Goal: Task Accomplishment & Management: Complete application form

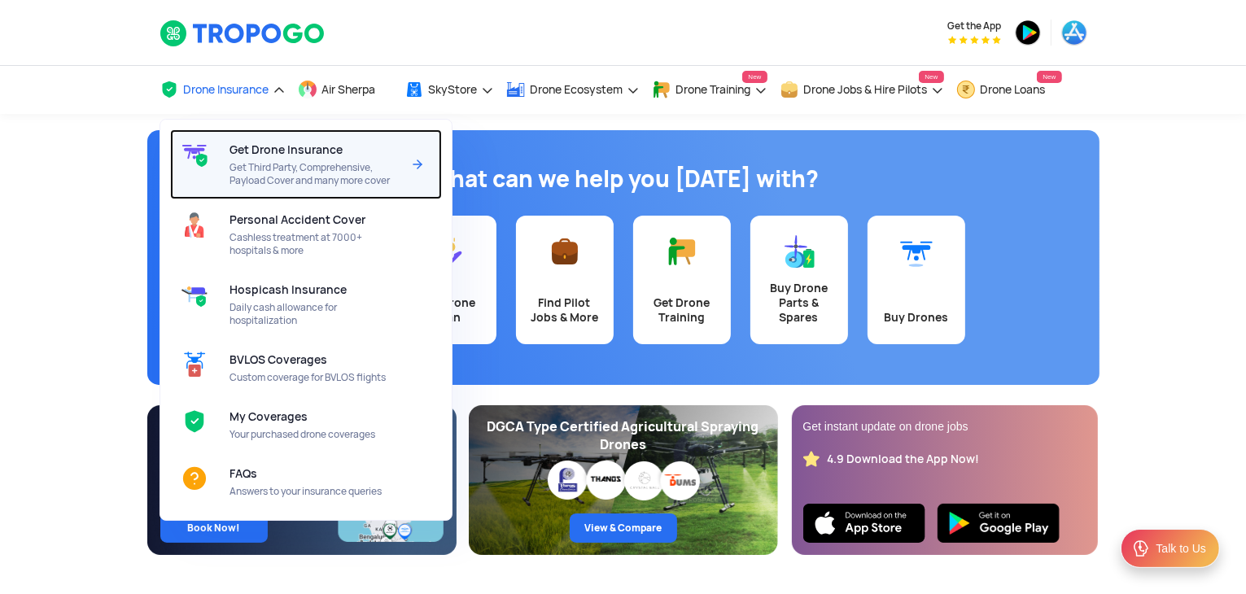
click at [304, 150] on span "Get Drone Insurance" at bounding box center [286, 149] width 113 height 13
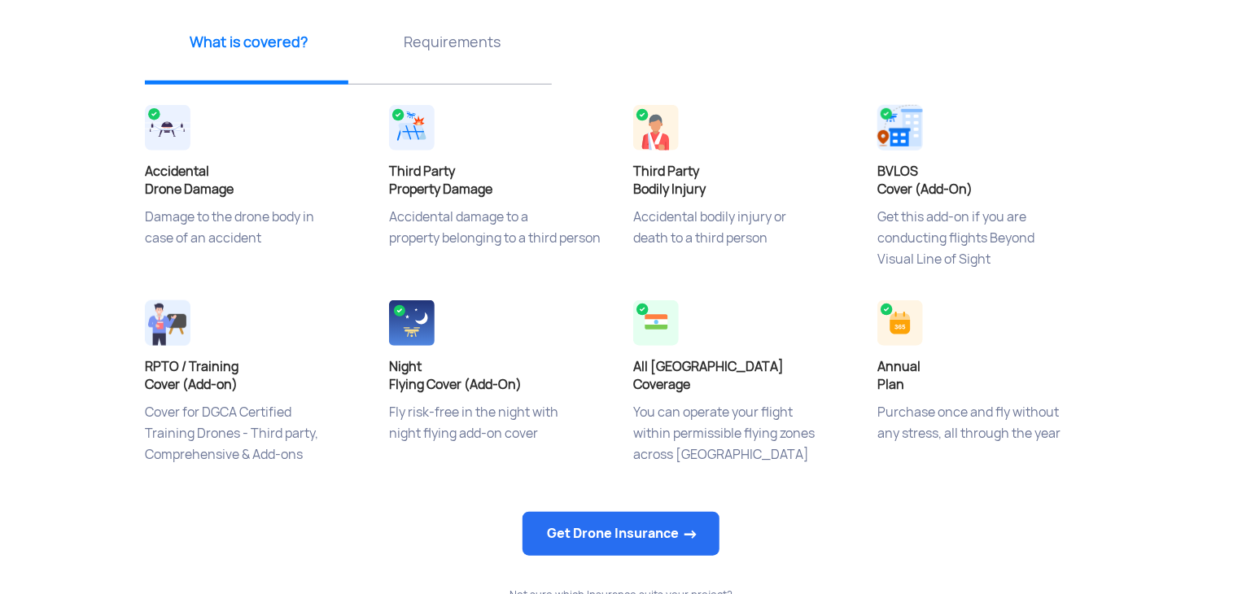
scroll to position [651, 0]
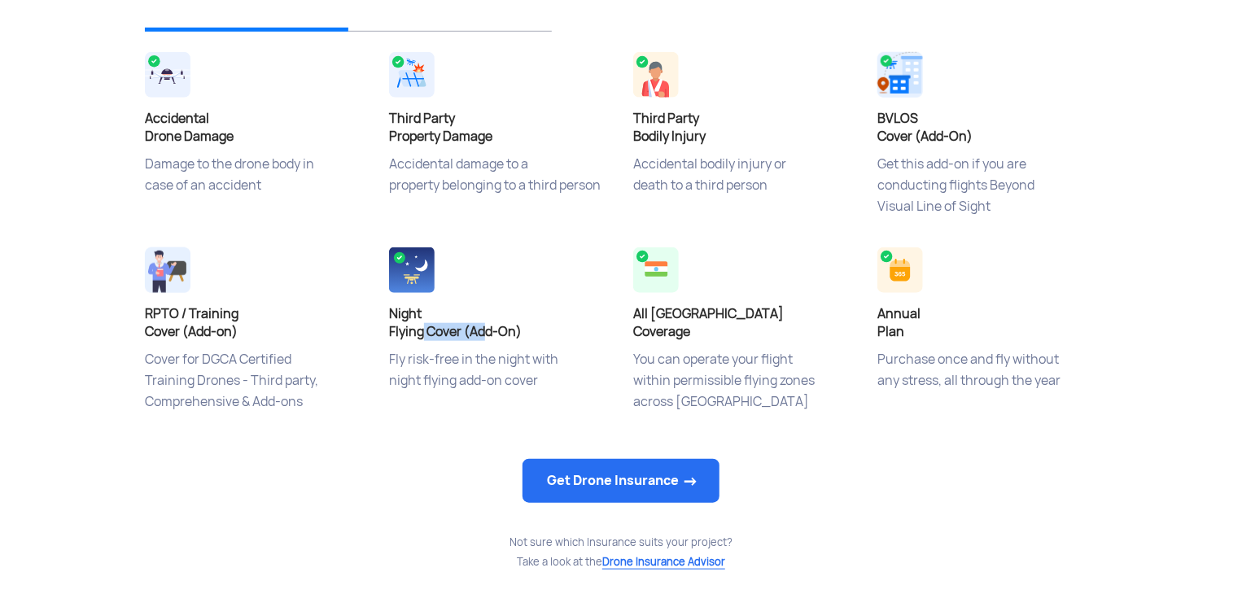
drag, startPoint x: 423, startPoint y: 335, endPoint x: 489, endPoint y: 332, distance: 66.0
click at [489, 332] on h4 "Night Flying Cover (Add-On)" at bounding box center [499, 323] width 220 height 36
click at [480, 368] on p "Fly risk-free in the night with night flying add-on cover" at bounding box center [499, 389] width 220 height 81
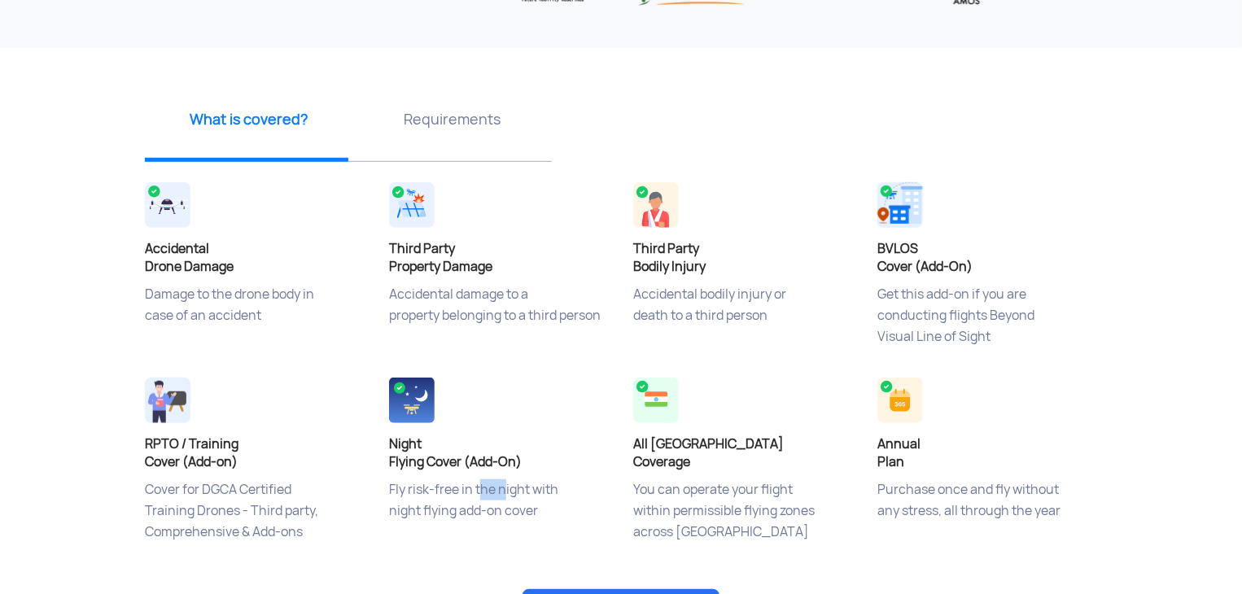
scroll to position [407, 0]
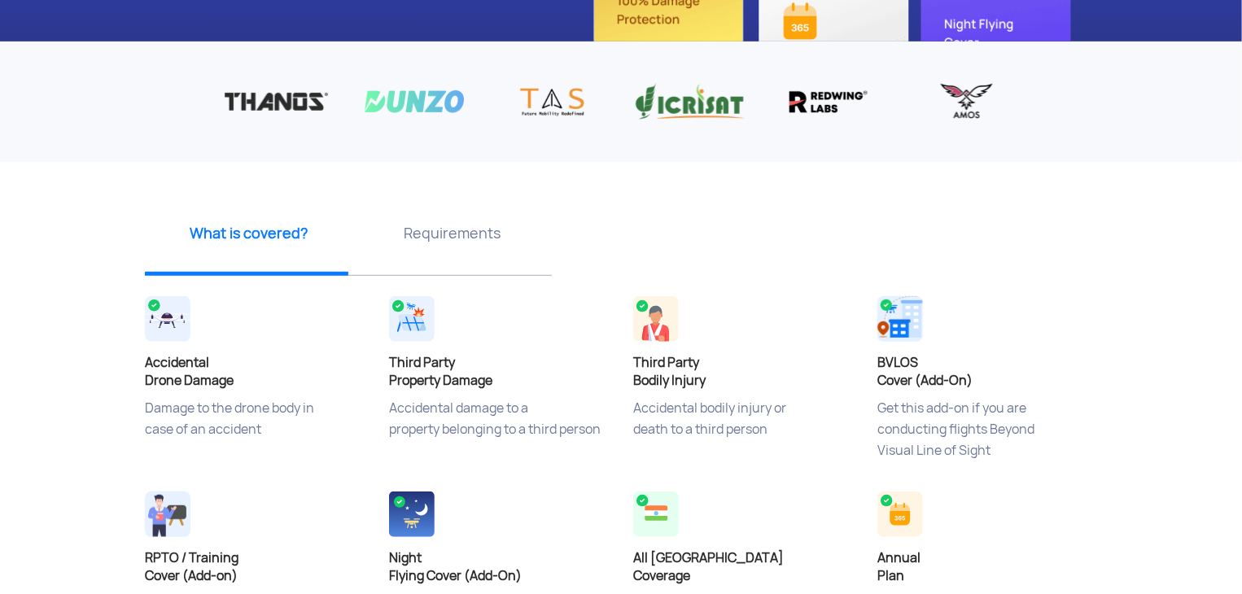
click at [461, 237] on p "Requirements" at bounding box center [452, 233] width 191 height 20
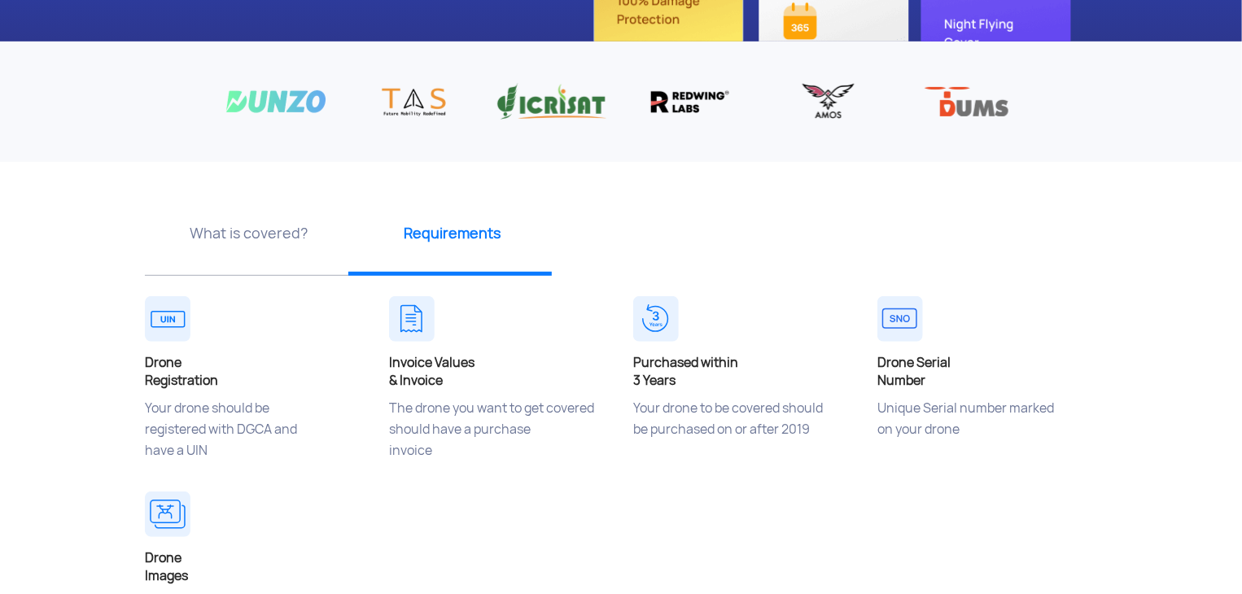
scroll to position [488, 0]
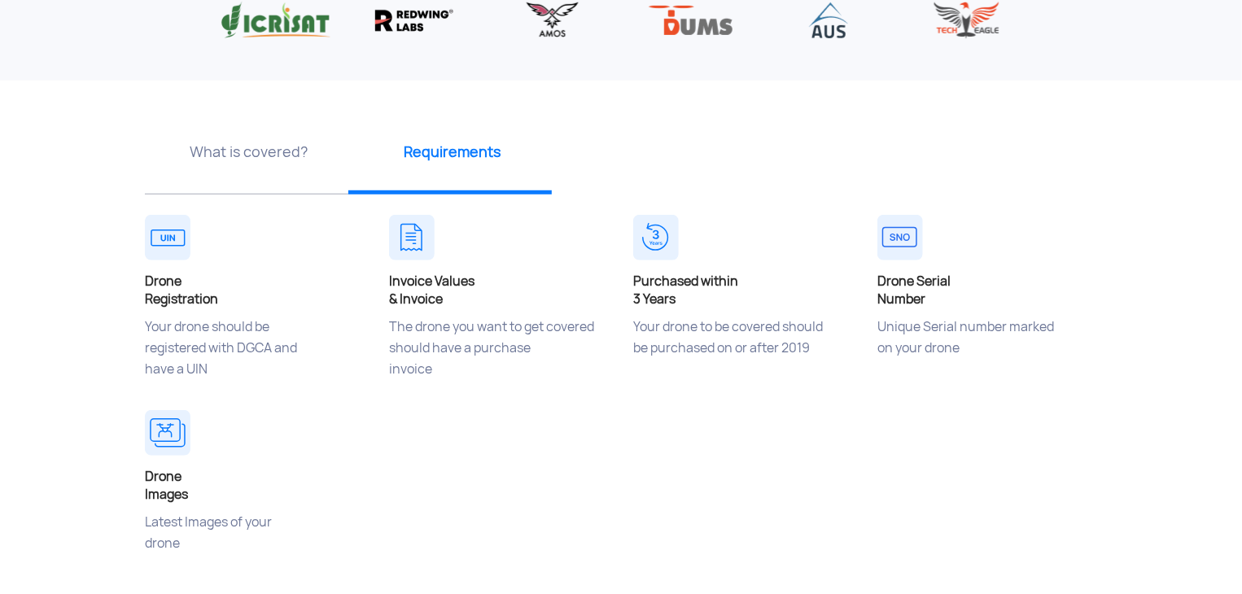
click at [256, 154] on p "What is covered?" at bounding box center [248, 152] width 191 height 20
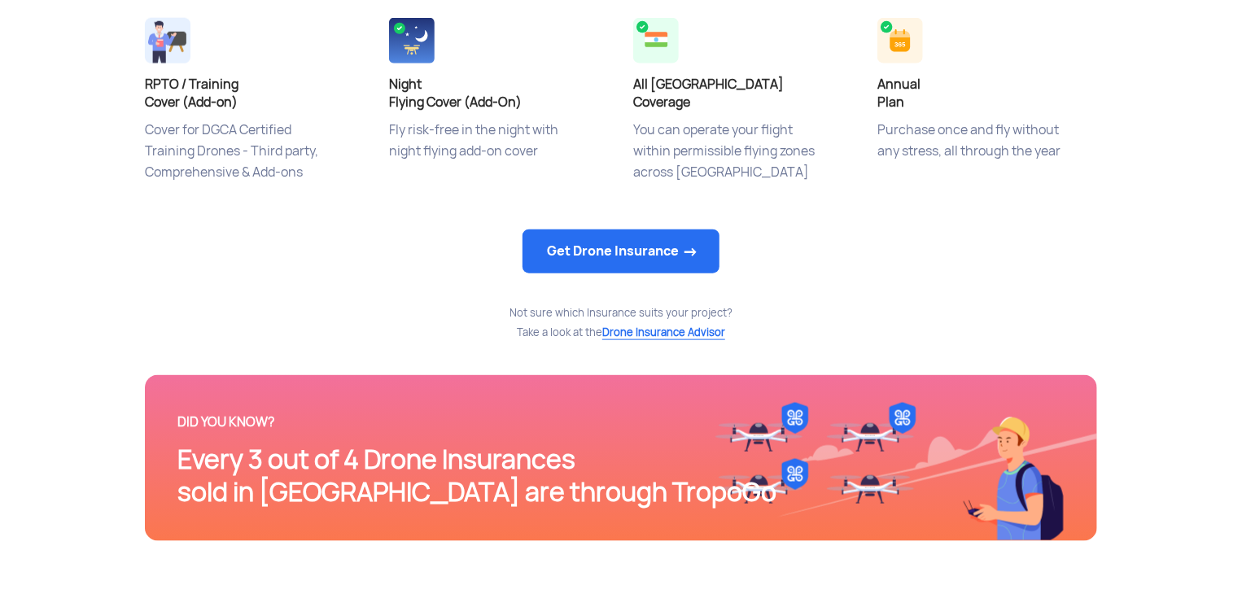
scroll to position [895, 0]
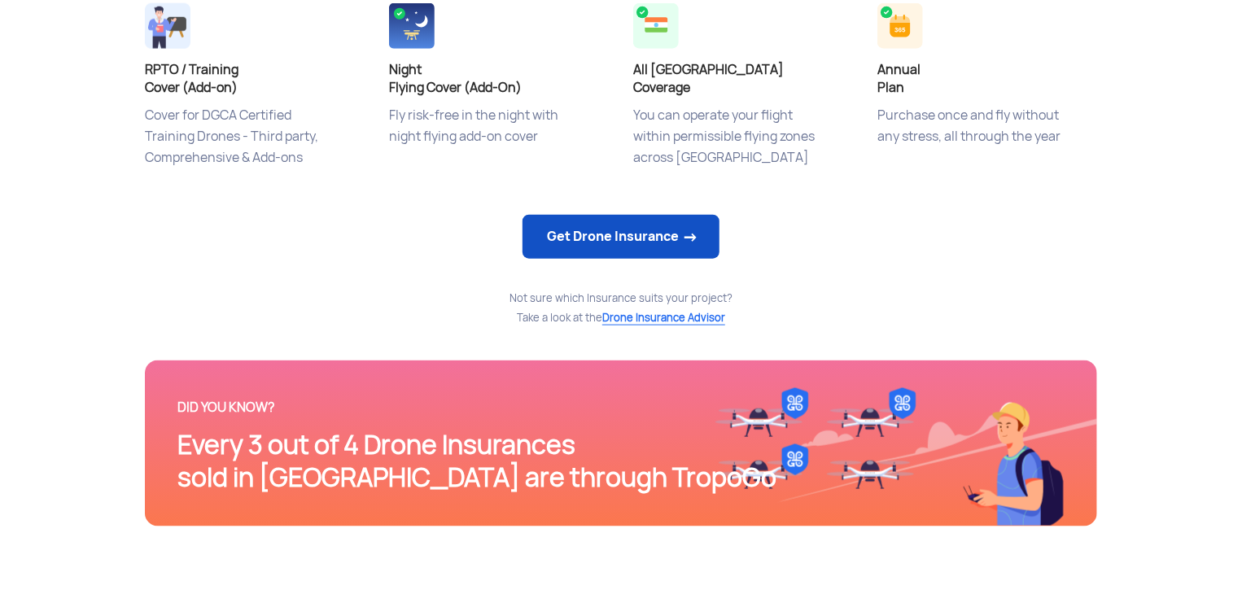
click at [625, 238] on link "Get Drone Insurance" at bounding box center [621, 237] width 197 height 44
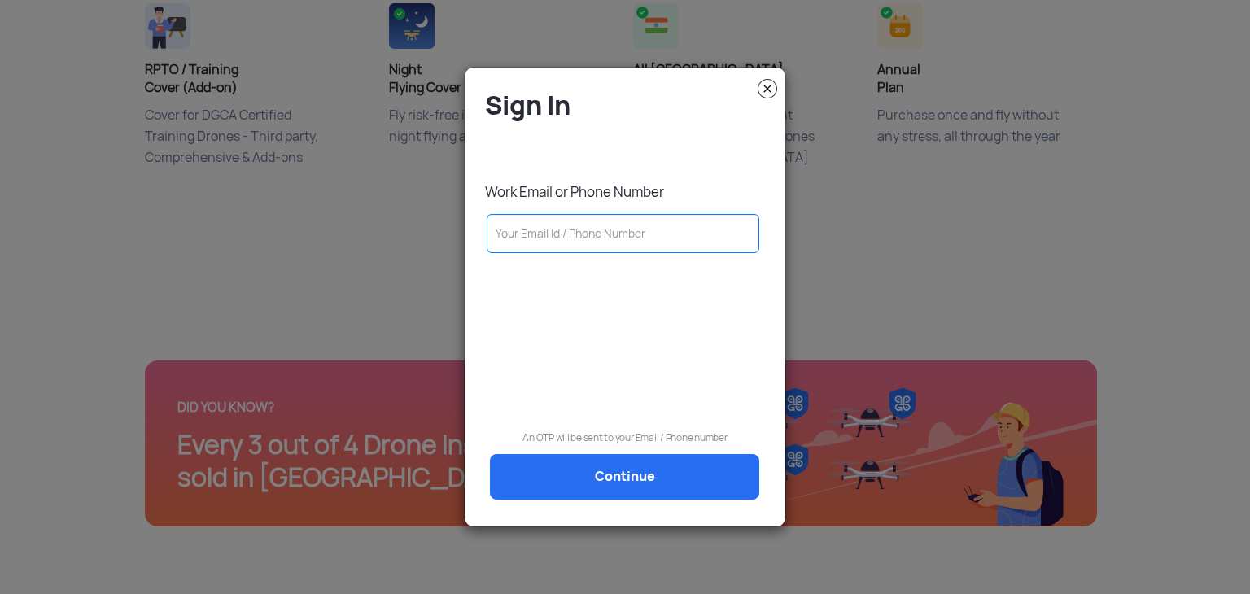
click at [522, 233] on input "text" at bounding box center [623, 233] width 273 height 39
click at [285, 313] on modal-container "Sign In Work Email or Phone Number An OTP will be sent to your Email / Phone nu…" at bounding box center [625, 297] width 1250 height 594
click at [765, 94] on img at bounding box center [768, 89] width 20 height 20
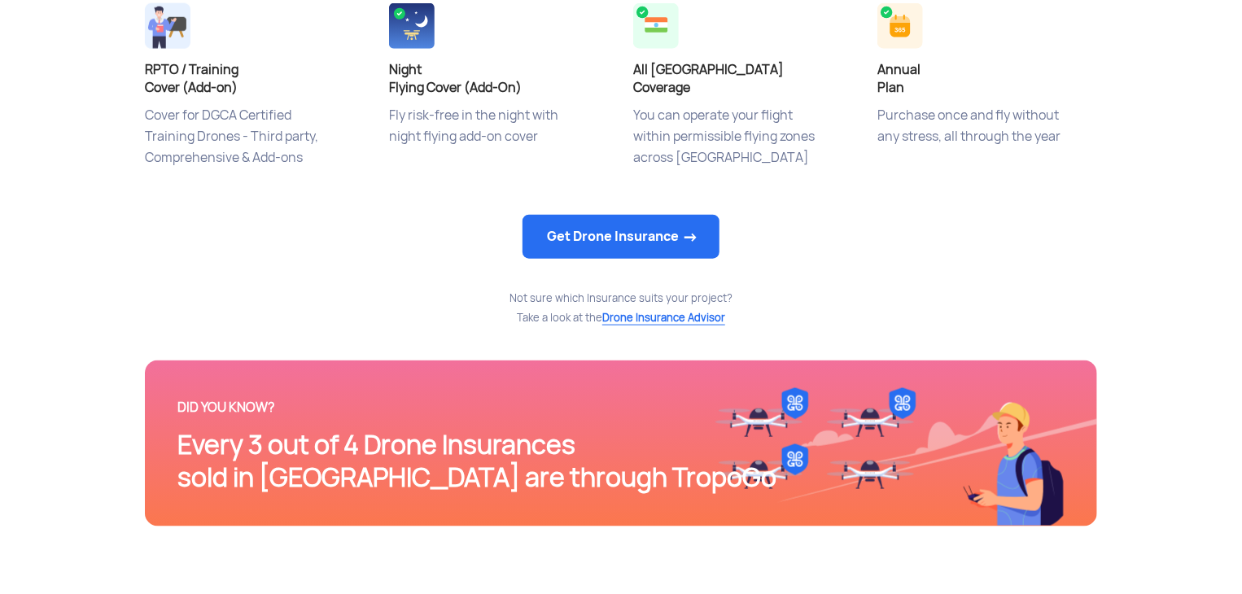
click at [340, 223] on div "Get Drone Insurance" at bounding box center [621, 238] width 952 height 54
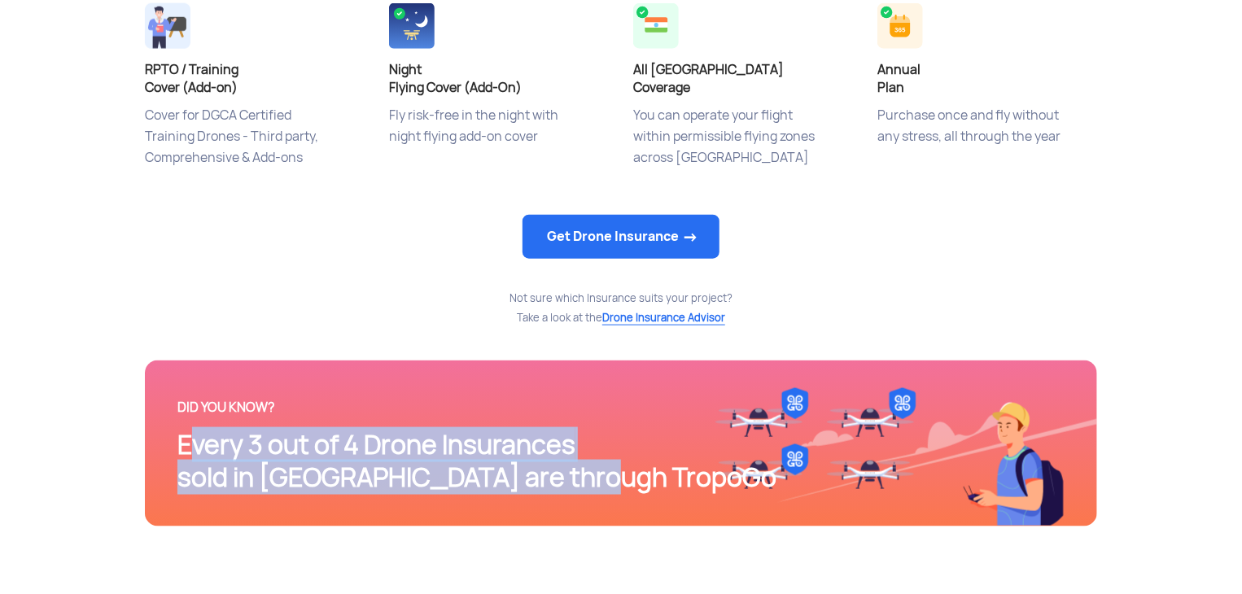
drag, startPoint x: 177, startPoint y: 445, endPoint x: 597, endPoint y: 486, distance: 422.0
click at [597, 486] on div "Every 3 out of 4 Drone Insurances sold in India are through TropoGo" at bounding box center [620, 461] width 887 height 65
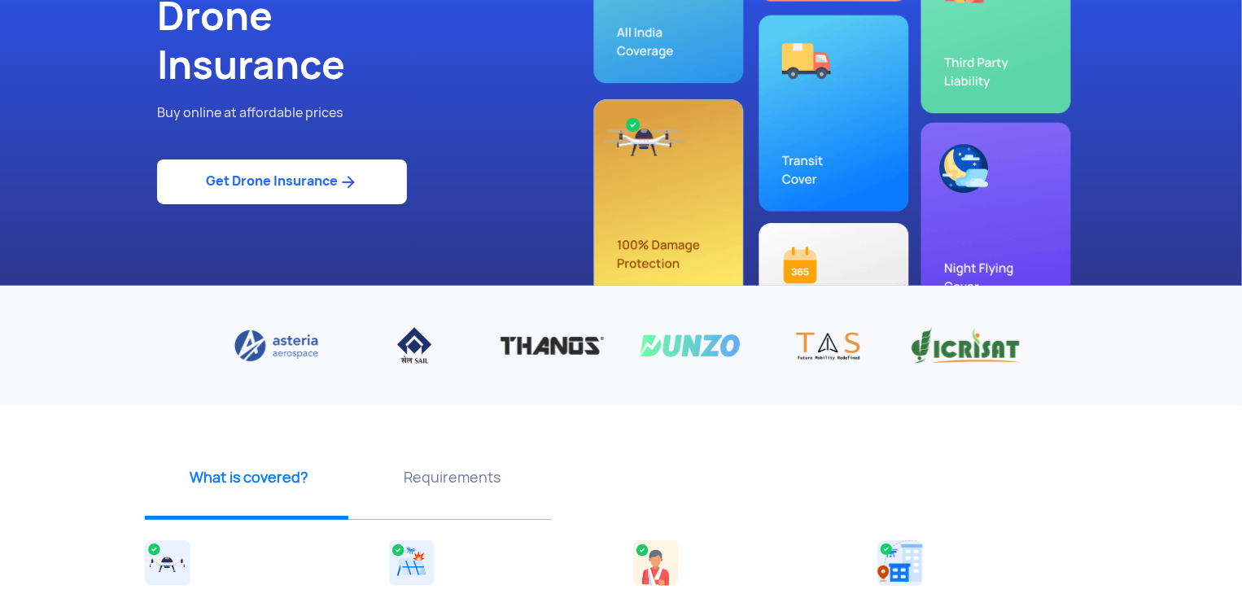
scroll to position [0, 0]
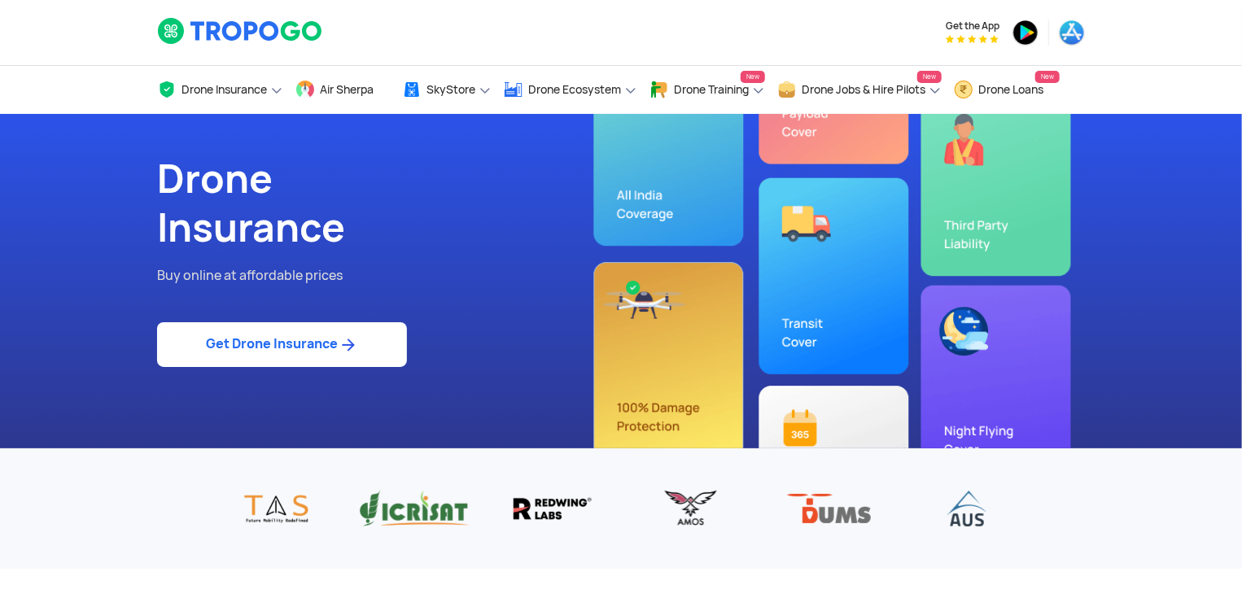
click at [382, 174] on h1 "Drone Insurance" at bounding box center [383, 204] width 452 height 98
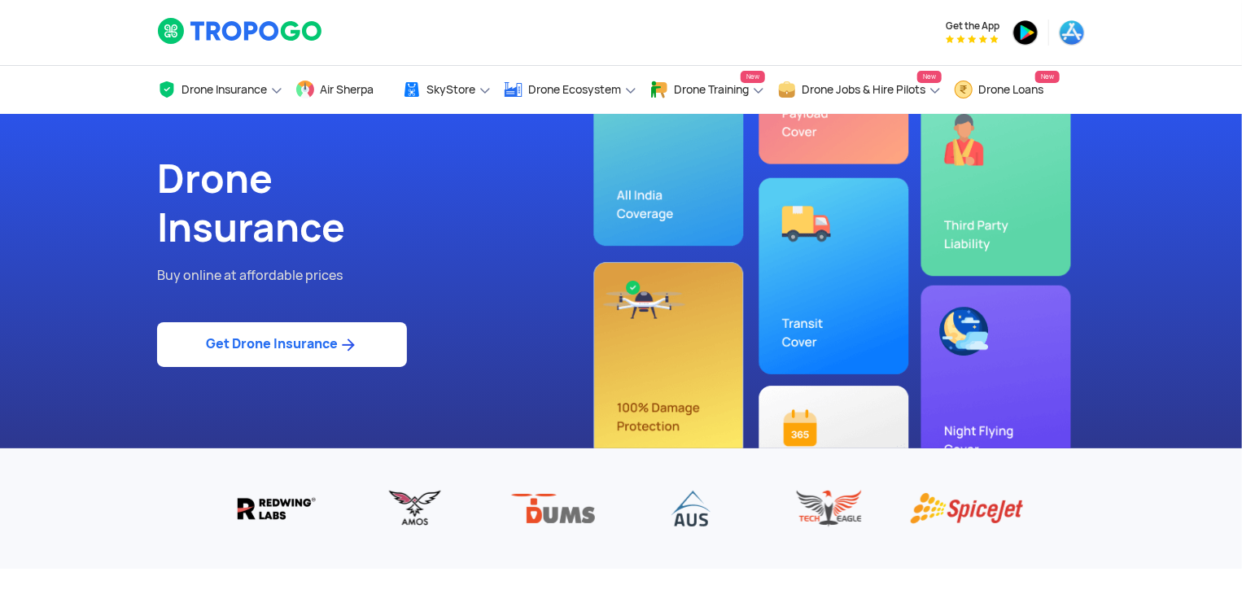
click at [1077, 33] on img at bounding box center [1072, 33] width 26 height 26
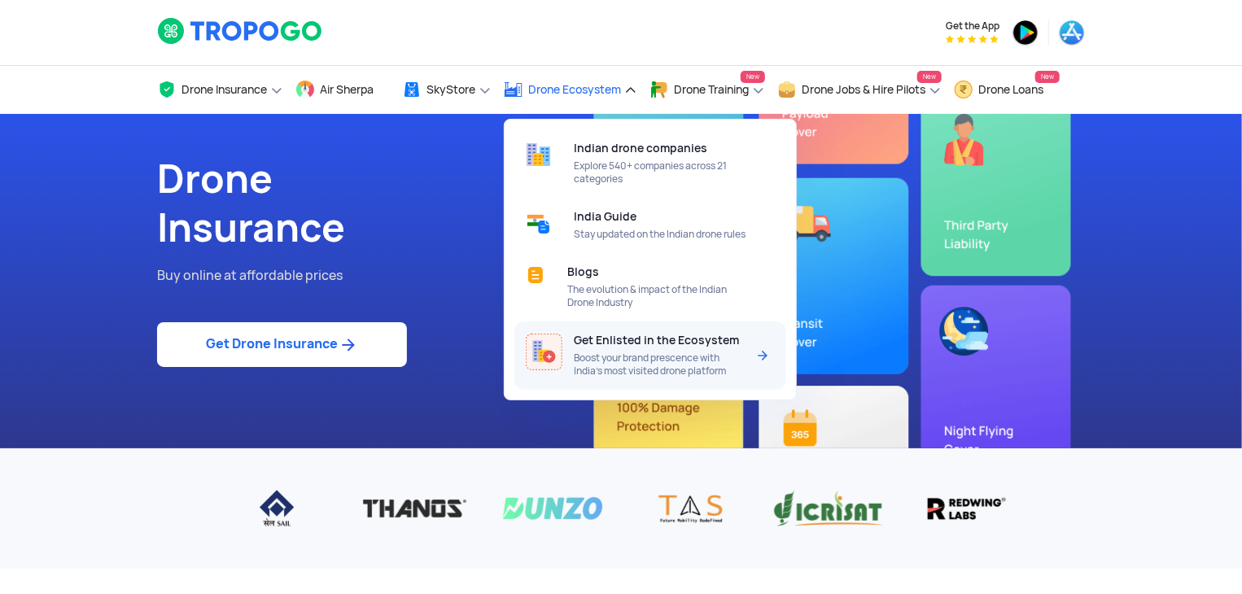
click at [642, 347] on span "Get Enlisted in the Ecosystem" at bounding box center [656, 340] width 165 height 13
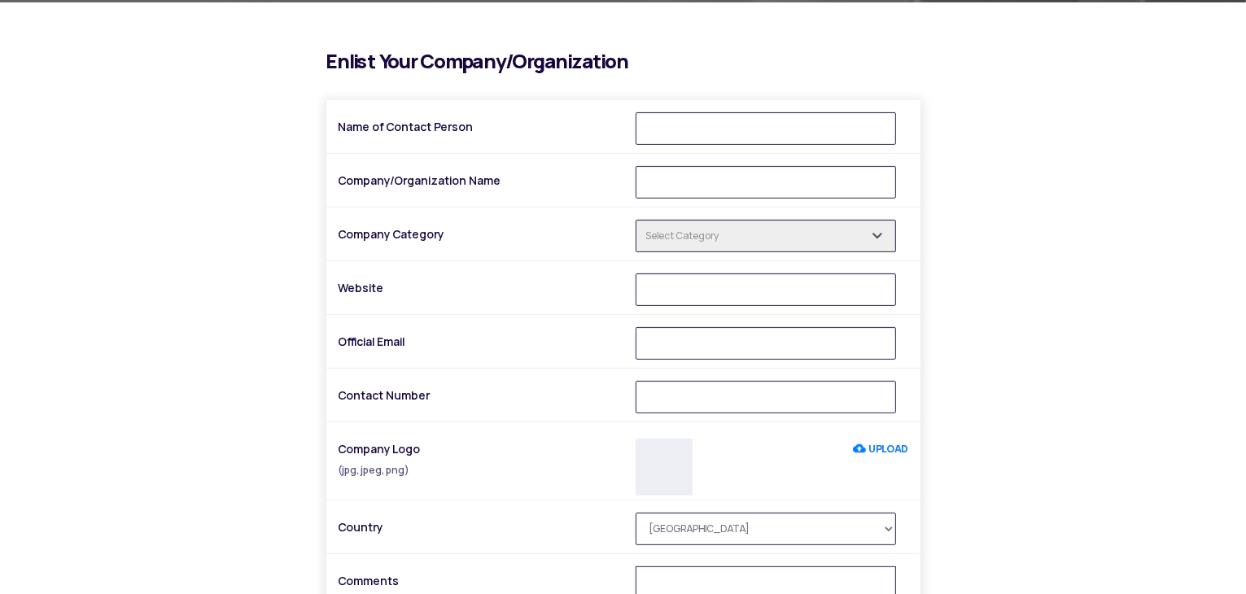
scroll to position [326, 0]
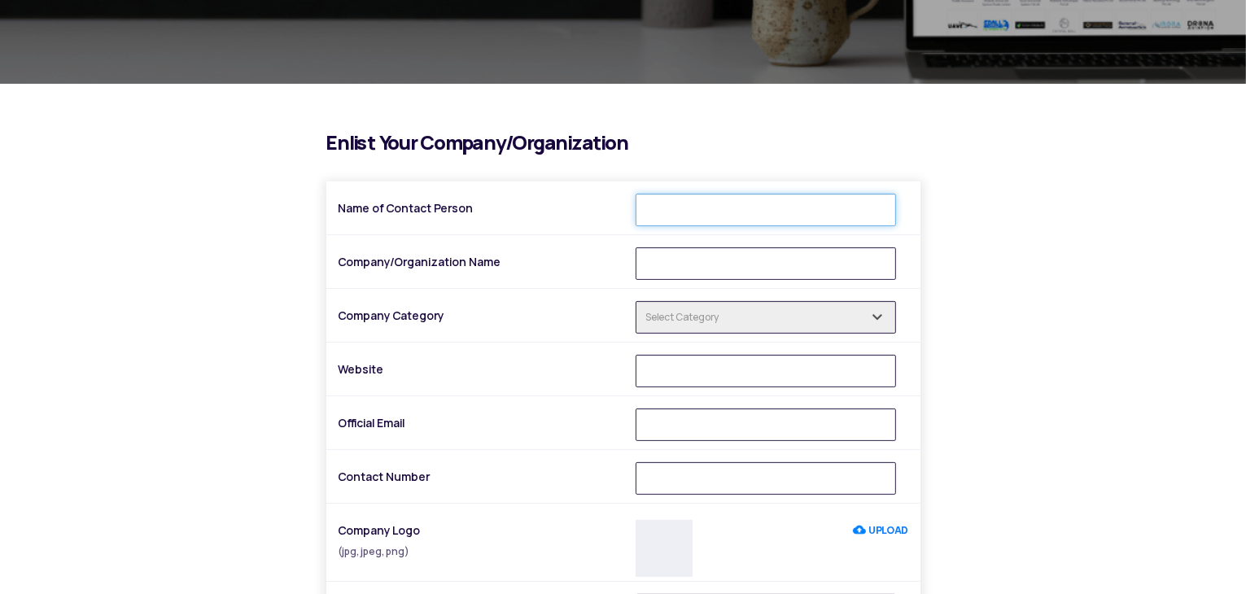
click at [677, 204] on input "Name of Contact Person" at bounding box center [766, 210] width 260 height 33
type input "Uday Mithari"
click at [705, 264] on input "Company/Organization Name" at bounding box center [766, 263] width 260 height 33
type input "Aeronica Advance Technologies Pvt Ltd."
click at [679, 317] on input "text" at bounding box center [766, 317] width 260 height 33
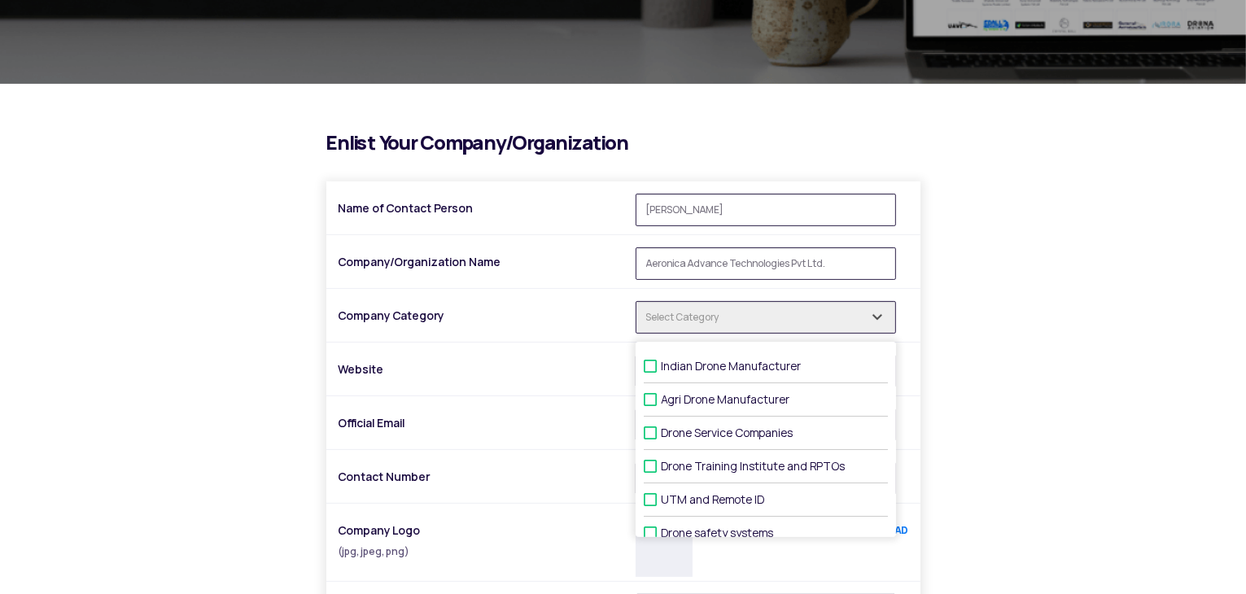
click at [650, 363] on span at bounding box center [650, 356] width 13 height 13
click at [662, 367] on input "Indian Drone Manufacturer" at bounding box center [667, 366] width 11 height 11
checkbox input "true"
type input "1 selected"
click at [650, 396] on span at bounding box center [650, 389] width 13 height 13
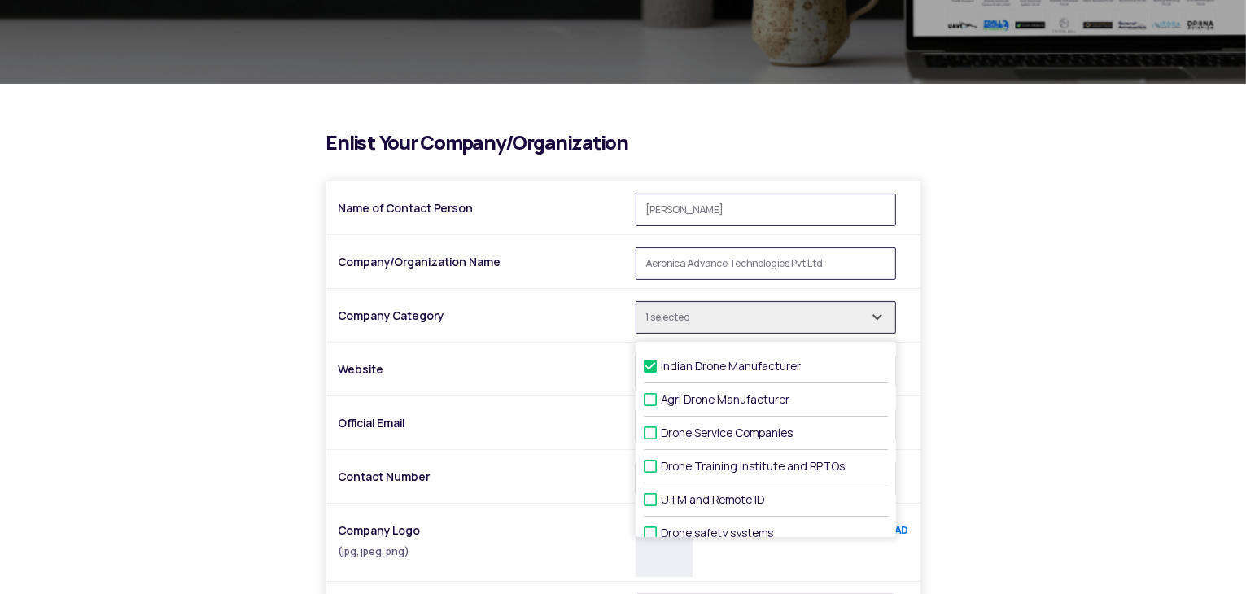
click at [662, 398] on input "Agri Drone Manufacturer" at bounding box center [667, 400] width 11 height 11
checkbox input "true"
type input "2 selected"
click at [648, 430] on span at bounding box center [650, 423] width 13 height 13
click at [662, 431] on input "Drone Service Companies" at bounding box center [667, 433] width 11 height 11
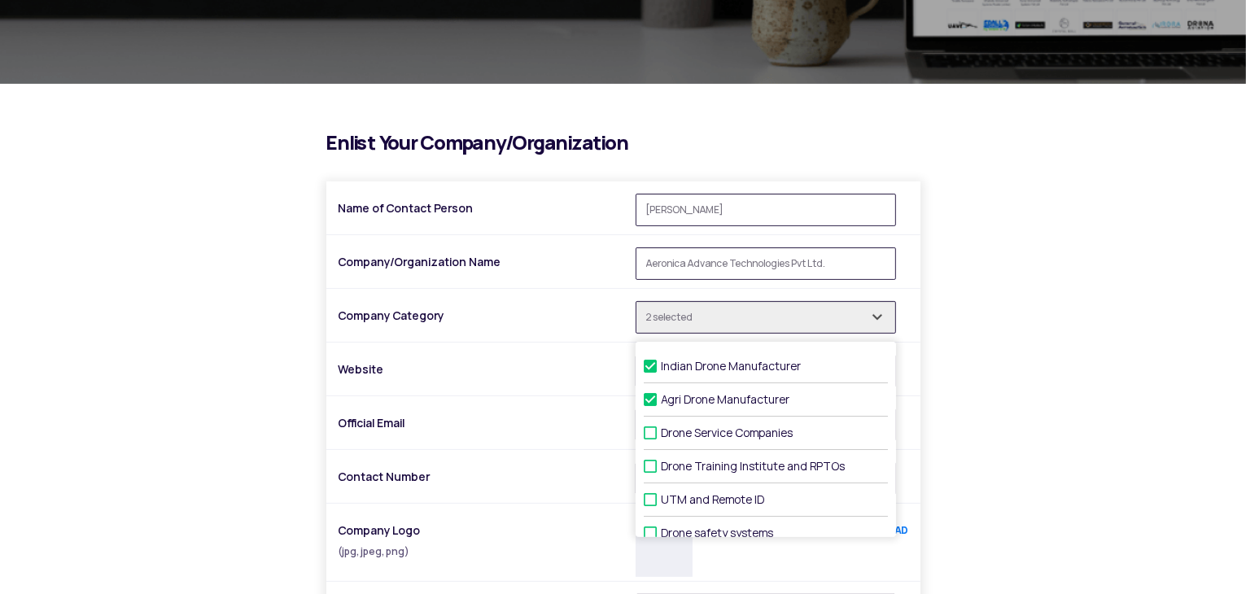
checkbox input "true"
type input "3 selected"
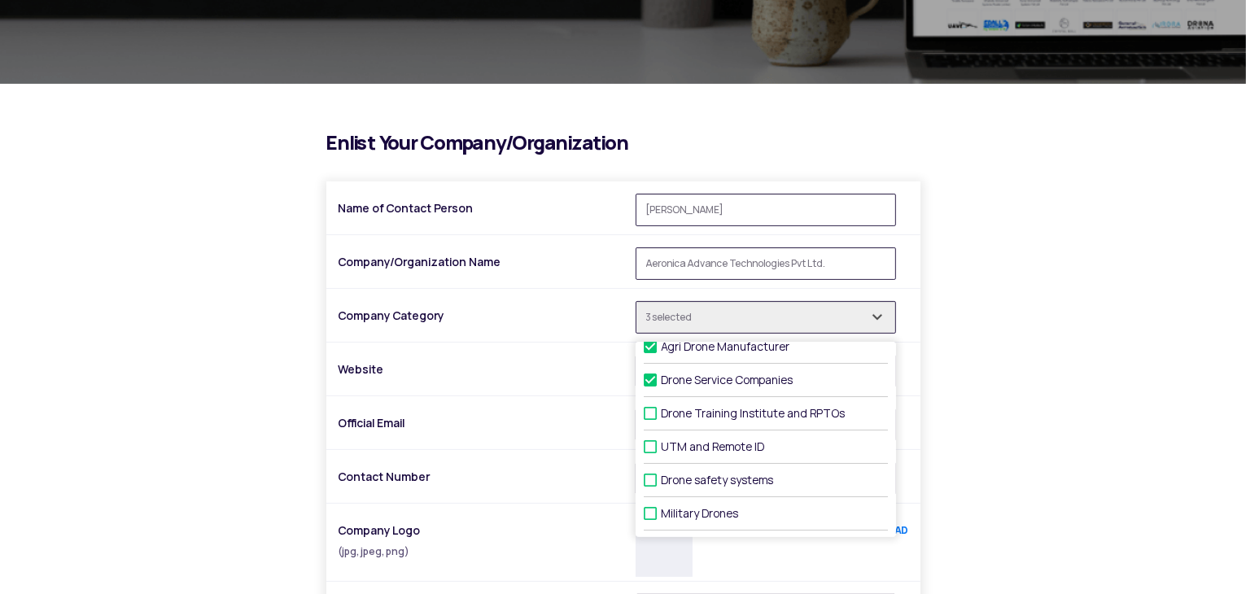
scroll to position [81, 0]
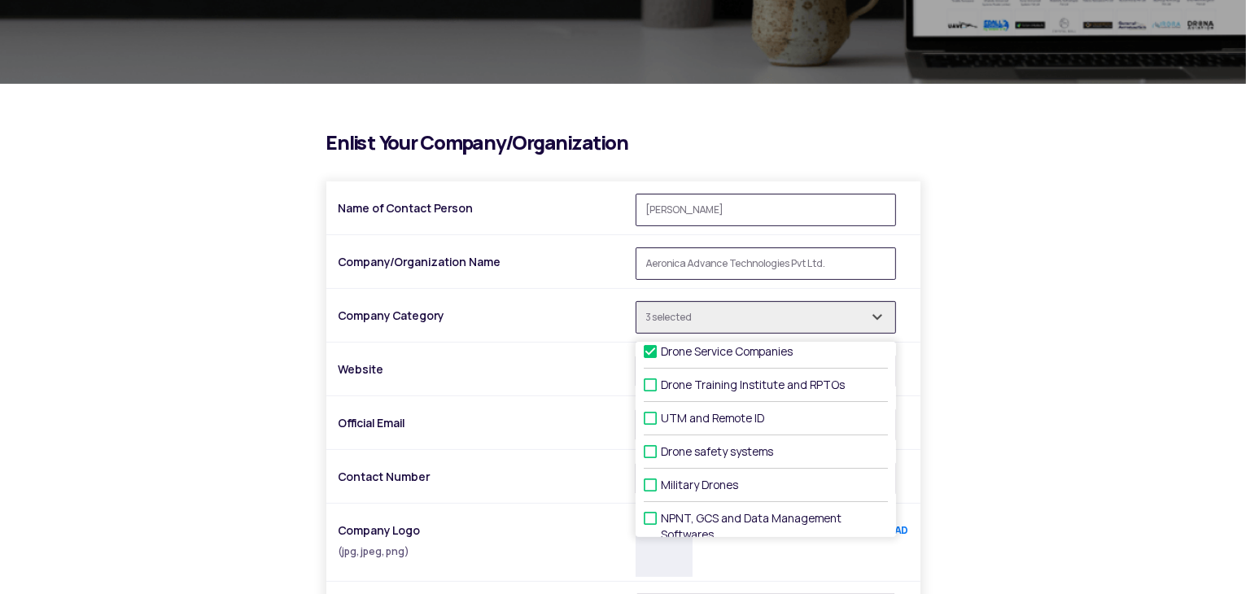
click at [650, 482] on span at bounding box center [650, 475] width 13 height 13
click at [662, 483] on input "Military Drones" at bounding box center [667, 485] width 11 height 11
checkbox input "true"
type input "4 selected"
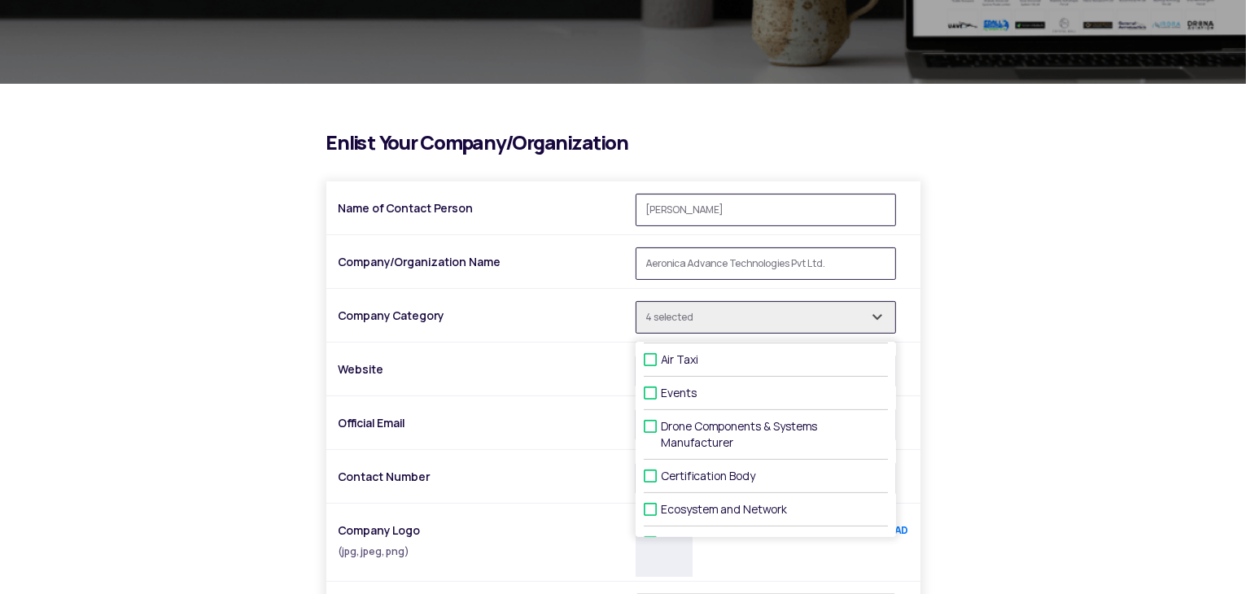
scroll to position [567, 0]
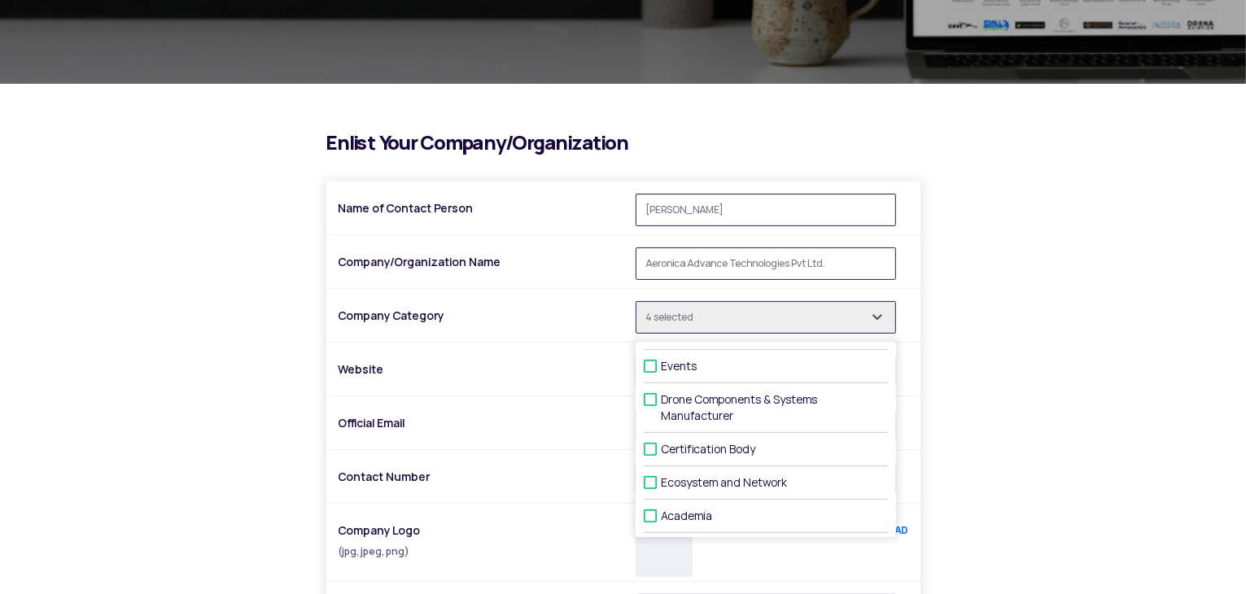
click at [651, 395] on span at bounding box center [650, 389] width 13 height 13
click at [662, 395] on input "Drone Components & Systems Manufacturer" at bounding box center [667, 400] width 11 height 11
checkbox input "true"
type input "5 selected"
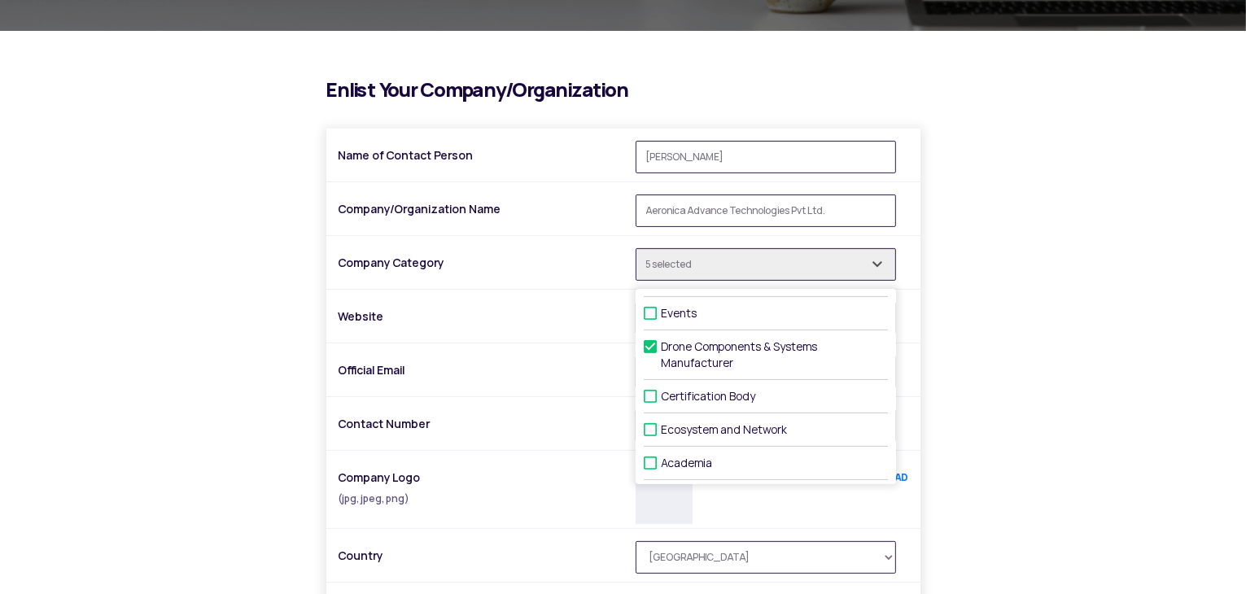
scroll to position [407, 0]
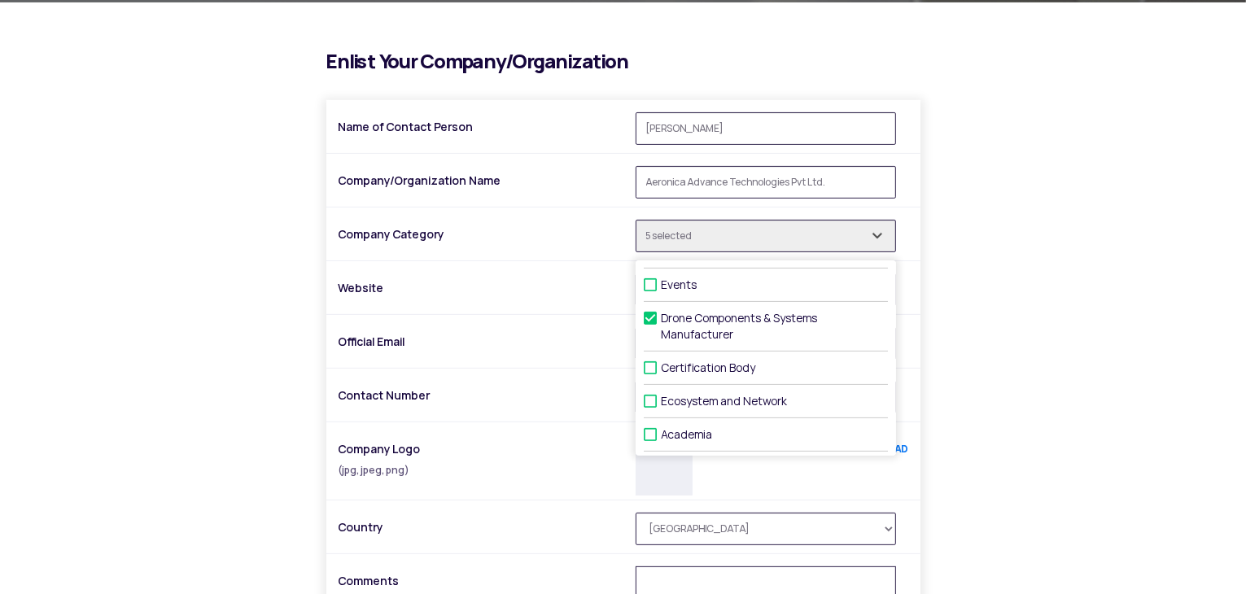
click at [983, 339] on div "i Enlist Your Company/Organization Name of Contact Person Uday Mithari Company/…" at bounding box center [623, 417] width 952 height 732
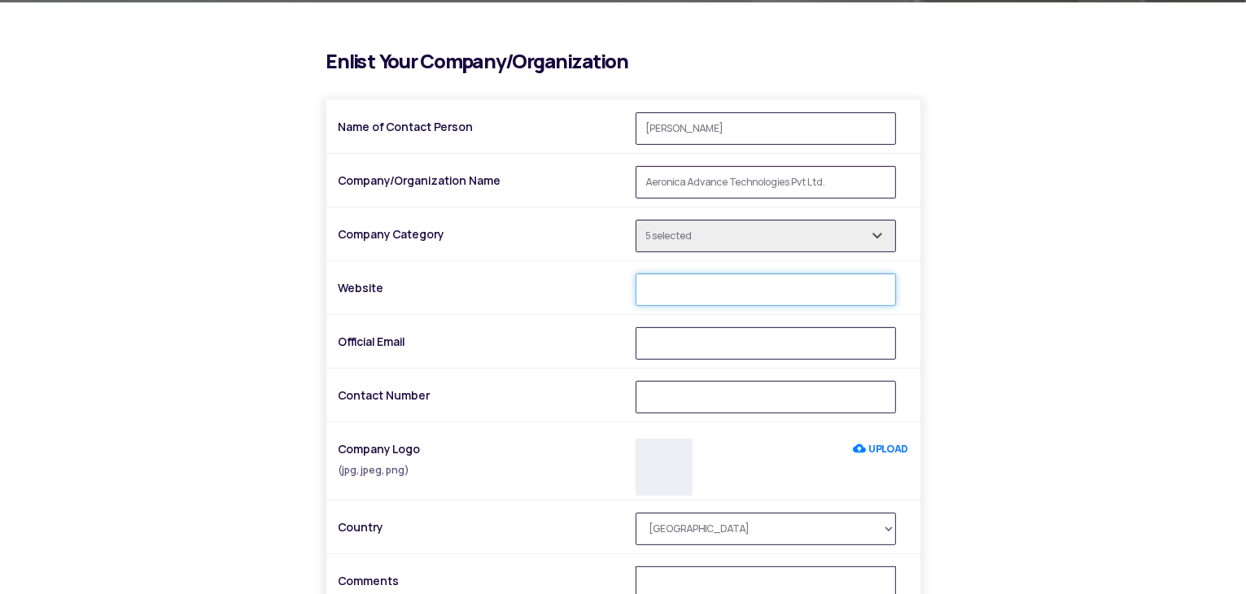
click at [688, 286] on input "Website" at bounding box center [766, 289] width 260 height 33
click at [680, 292] on input "htt" at bounding box center [766, 289] width 260 height 33
paste input "ps://aeronica.in/"
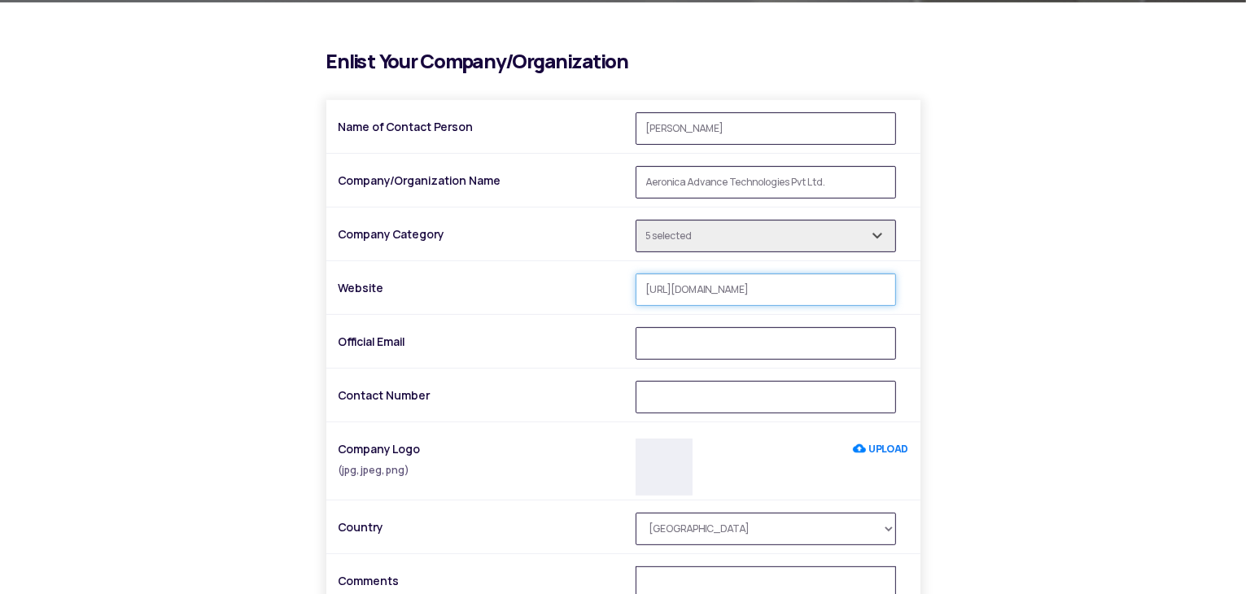
type input "https://aeronica.in/"
click at [561, 311] on div at bounding box center [624, 293] width 570 height 41
click at [685, 341] on input "Official Email" at bounding box center [766, 343] width 260 height 33
type input "uday@aeronica.in"
click at [550, 372] on div "Name of Contact Person Uday Mithari Company/Organization Name Aeronica Advance …" at bounding box center [623, 390] width 594 height 581
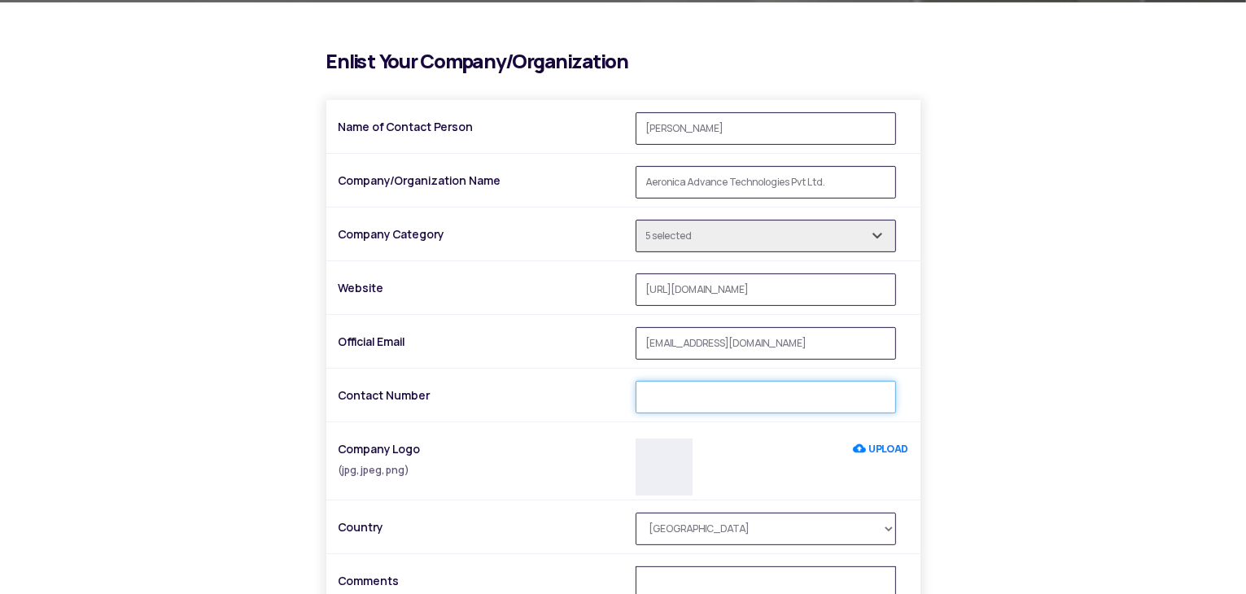
click at [663, 396] on input "Contact Number" at bounding box center [766, 397] width 260 height 33
paste input "+91 95455 59950"
type input "+91 95455 59950"
click at [497, 410] on div at bounding box center [624, 401] width 570 height 41
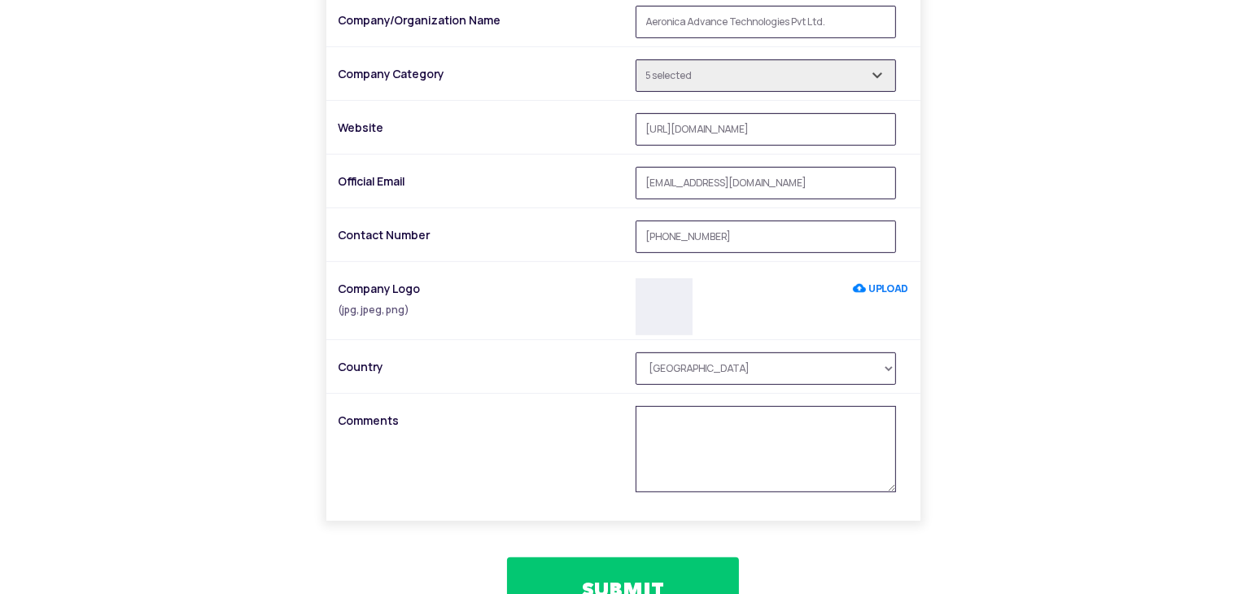
scroll to position [570, 0]
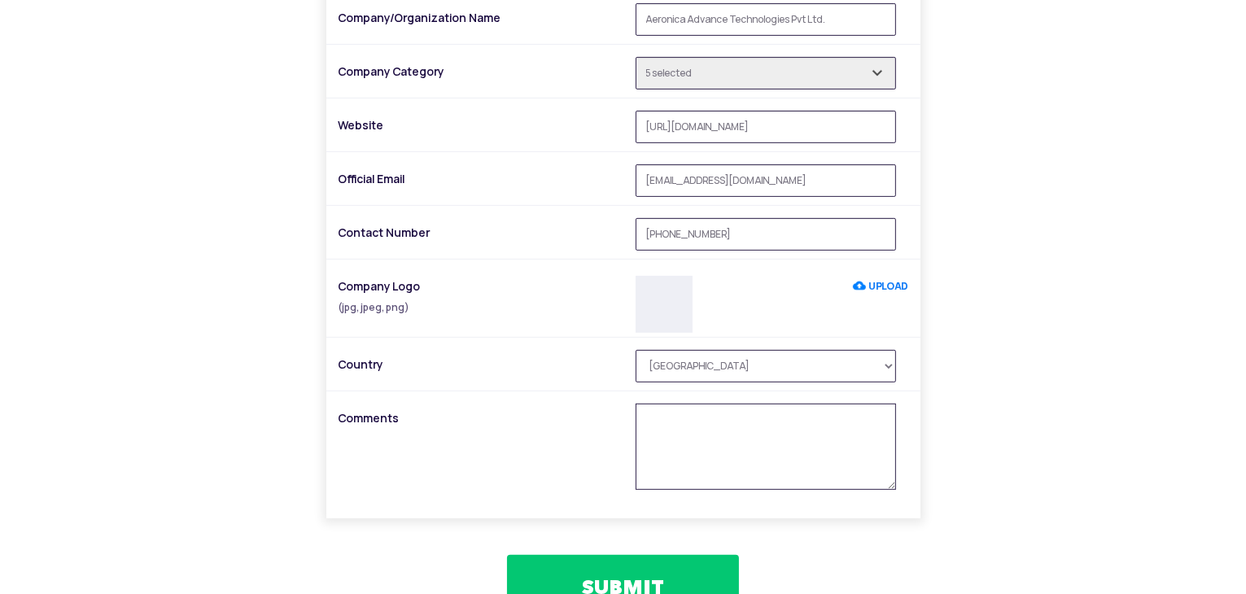
click at [896, 286] on label "UPLOAD" at bounding box center [880, 286] width 55 height 29
click at [853, 286] on input "UPLOAD" at bounding box center [853, 286] width 0 height 29
click at [672, 305] on img at bounding box center [664, 304] width 57 height 57
click at [890, 283] on label "UPLOAD" at bounding box center [880, 286] width 55 height 29
click at [853, 283] on input "UPLOAD" at bounding box center [853, 286] width 0 height 29
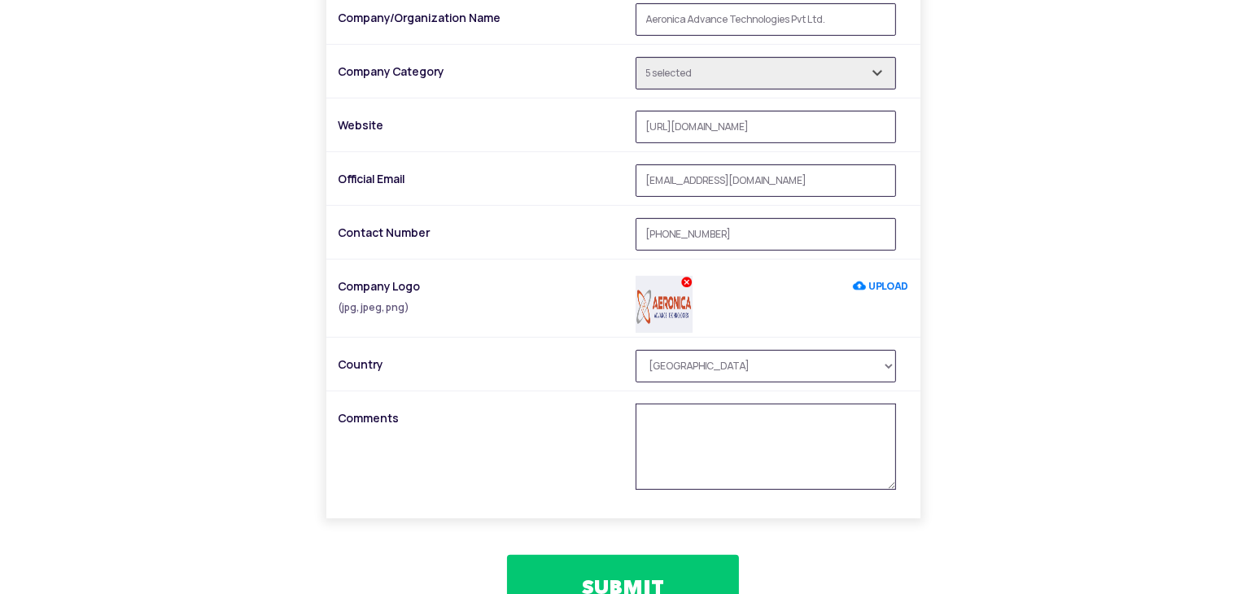
click at [615, 575] on button "SUBMIT" at bounding box center [623, 587] width 232 height 65
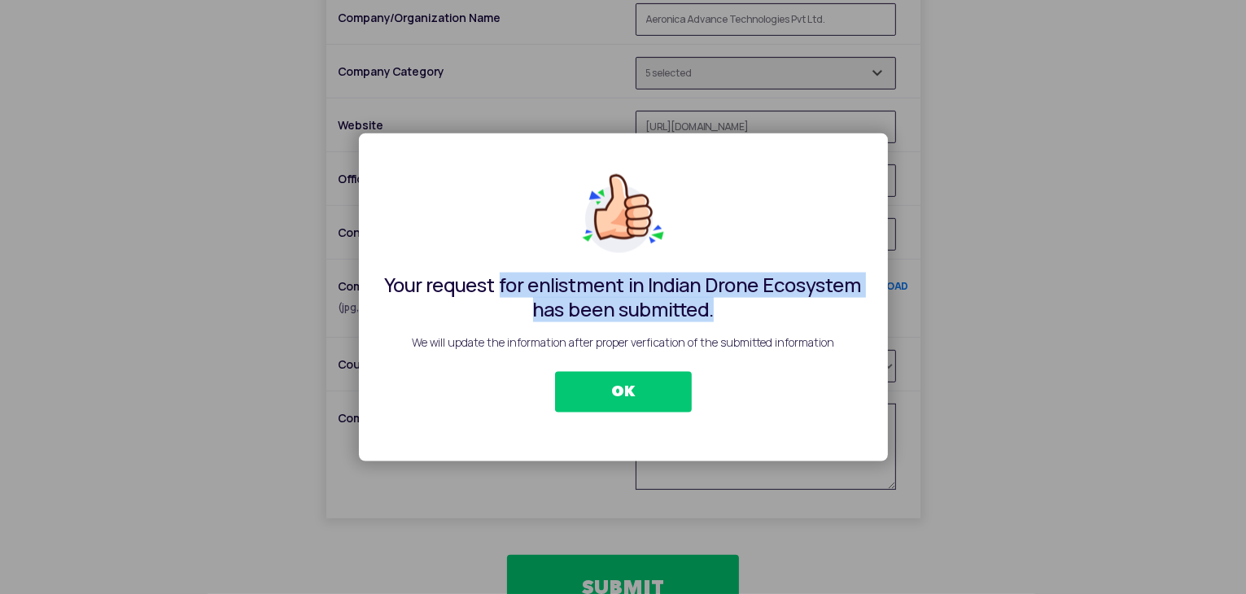
drag, startPoint x: 500, startPoint y: 280, endPoint x: 783, endPoint y: 304, distance: 284.3
click at [783, 304] on h5 "Your request for enlistment in Indian Drone Ecosystem has been submitted." at bounding box center [623, 297] width 497 height 49
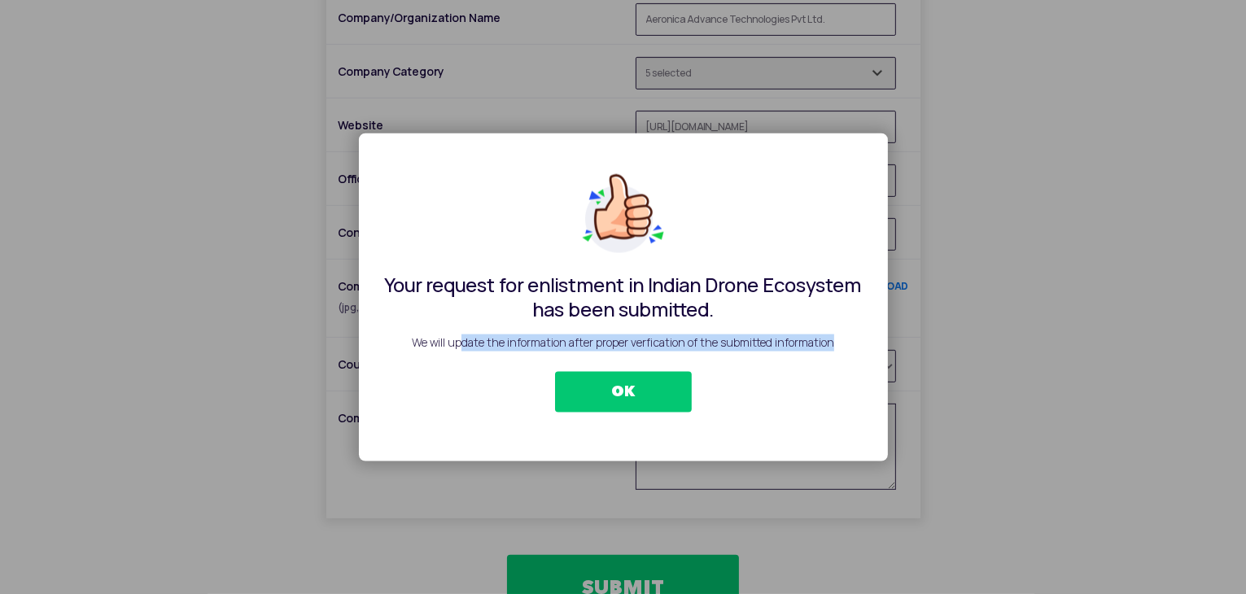
drag, startPoint x: 460, startPoint y: 342, endPoint x: 835, endPoint y: 348, distance: 375.3
click at [835, 348] on p "We will update the information after proper verfication of the submitted inform…" at bounding box center [623, 343] width 497 height 17
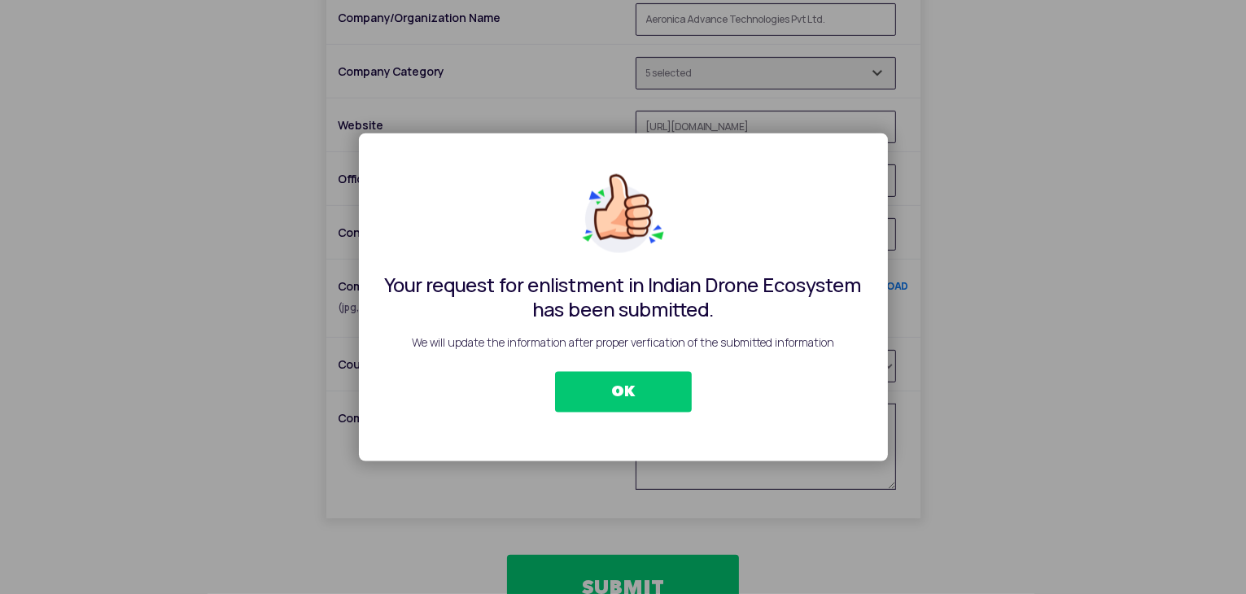
click at [645, 387] on button "OK" at bounding box center [623, 392] width 137 height 41
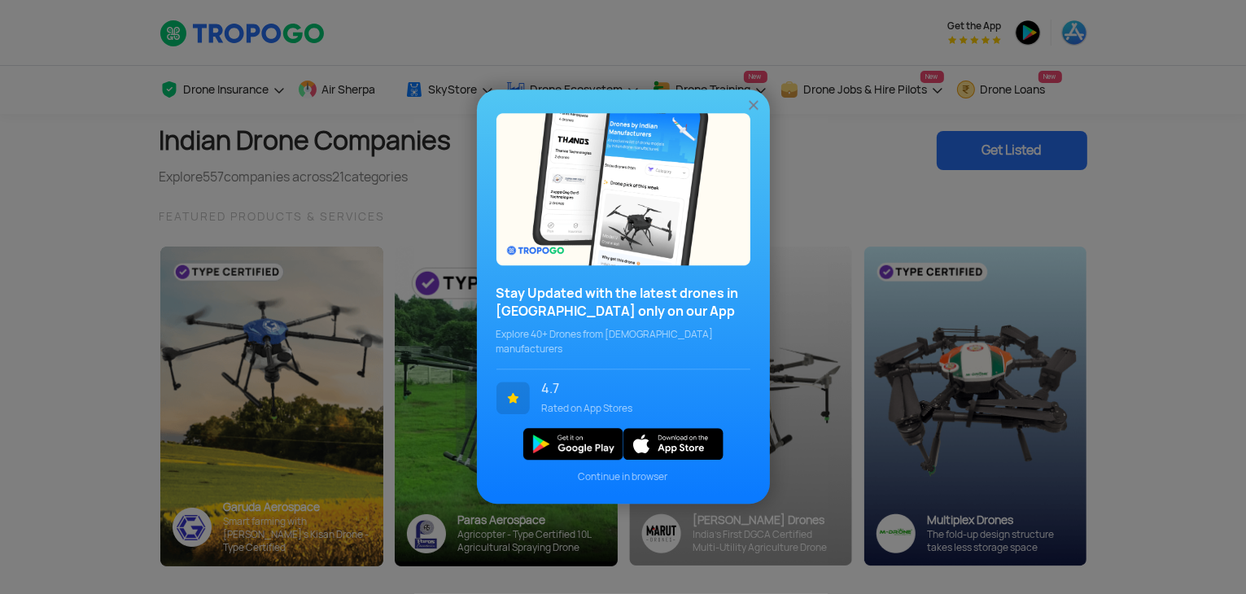
click at [753, 114] on img at bounding box center [754, 106] width 16 height 16
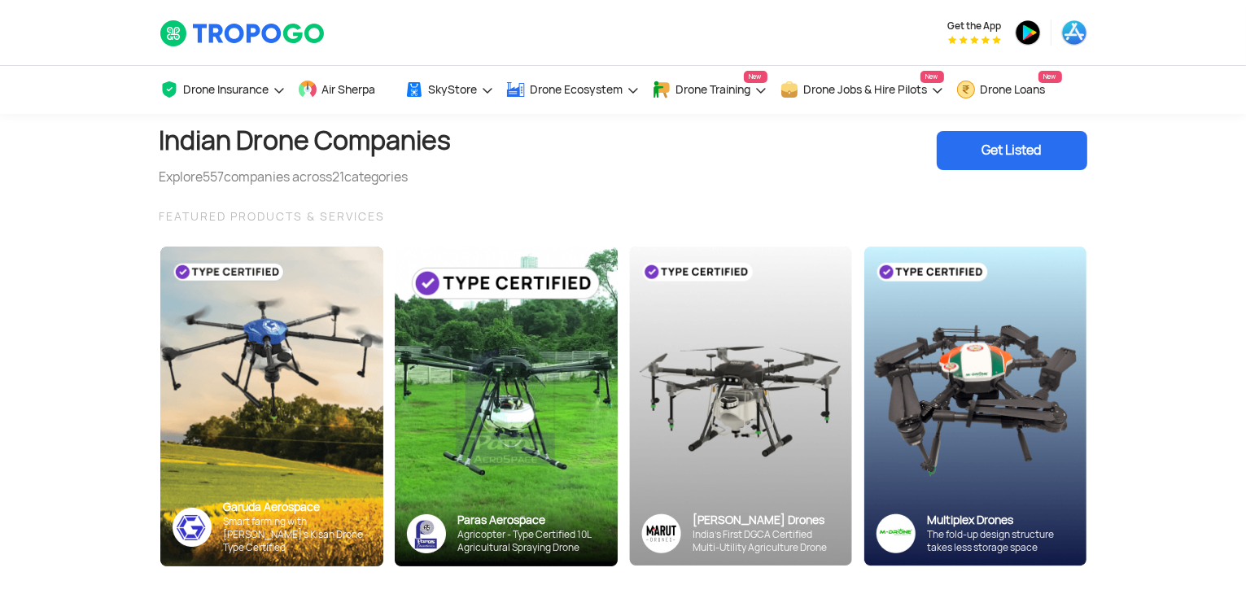
click at [1126, 192] on section "Indian Drone Companies Explore 557 companies across 21 categories Get Listed FE…" at bounding box center [623, 369] width 1246 height 510
click at [987, 151] on div "Get Listed" at bounding box center [1012, 150] width 151 height 39
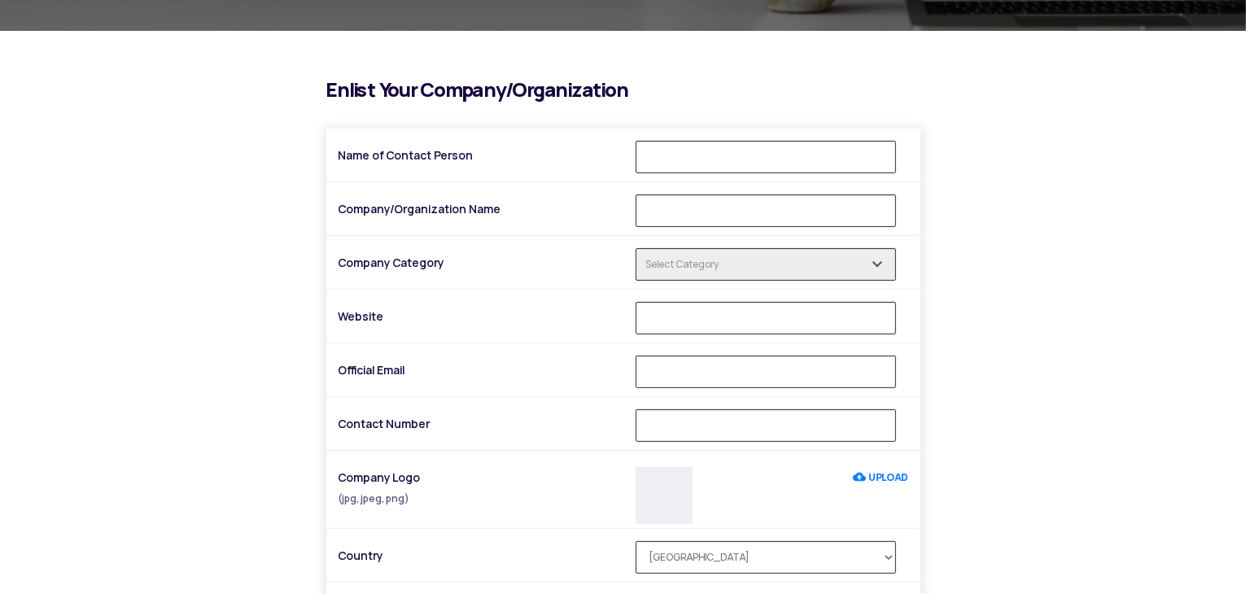
scroll to position [407, 0]
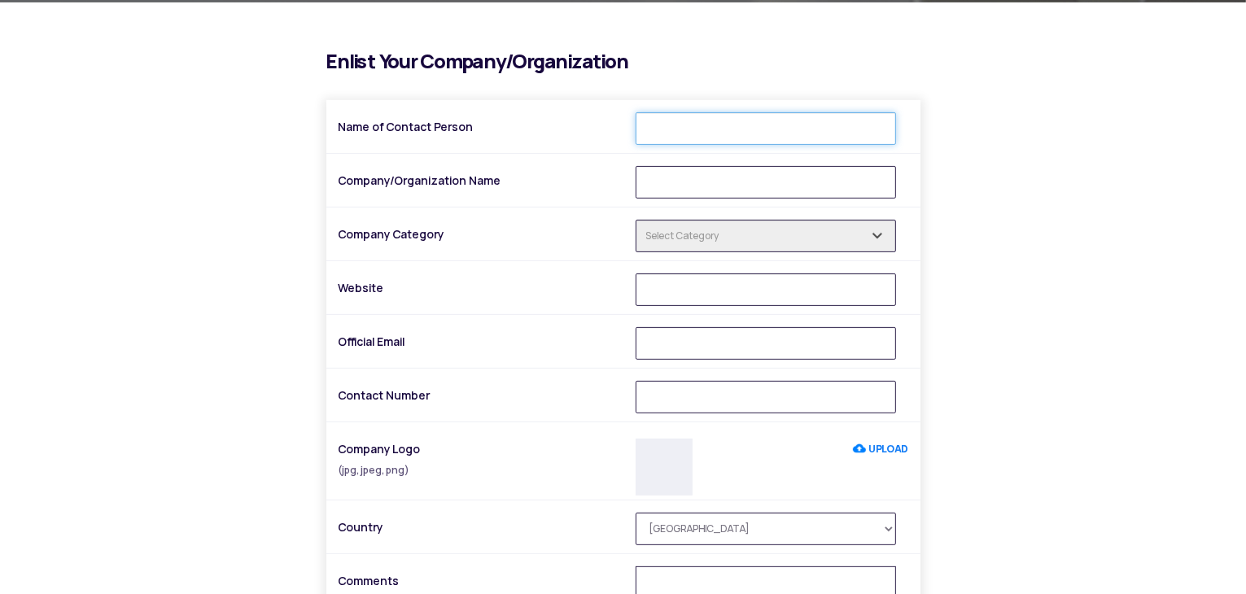
click at [689, 123] on input "Name of Contact Person" at bounding box center [766, 128] width 260 height 33
click at [672, 229] on input "text" at bounding box center [766, 236] width 260 height 33
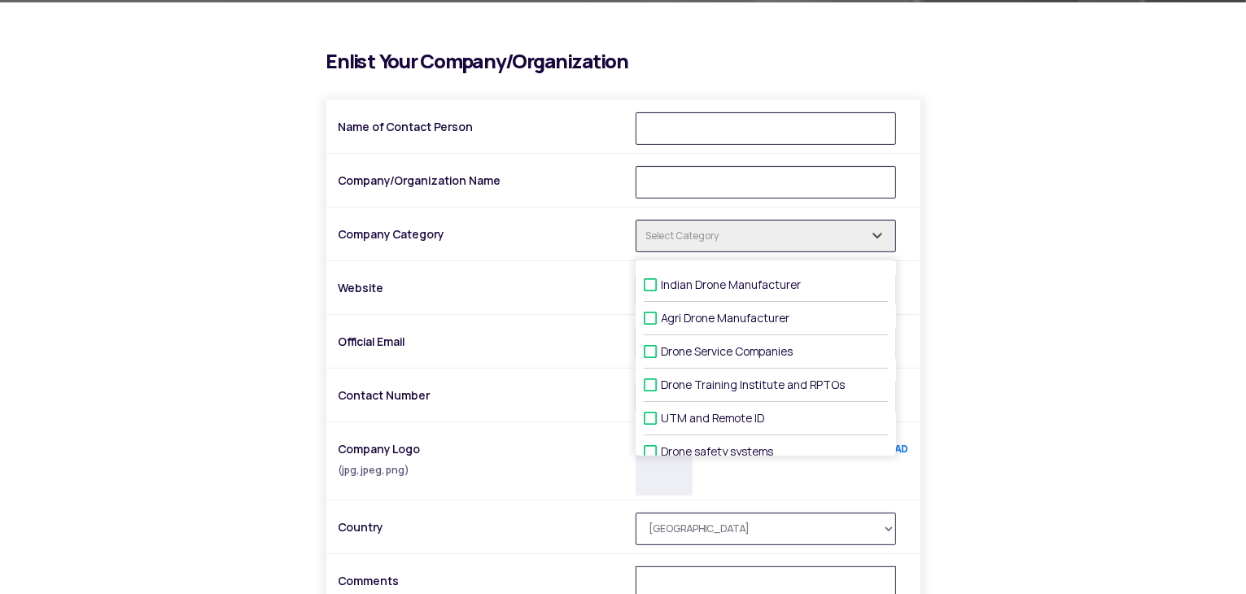
click at [512, 281] on label "Website" at bounding box center [481, 287] width 285 height 29
click at [636, 281] on input "Website" at bounding box center [766, 289] width 260 height 33
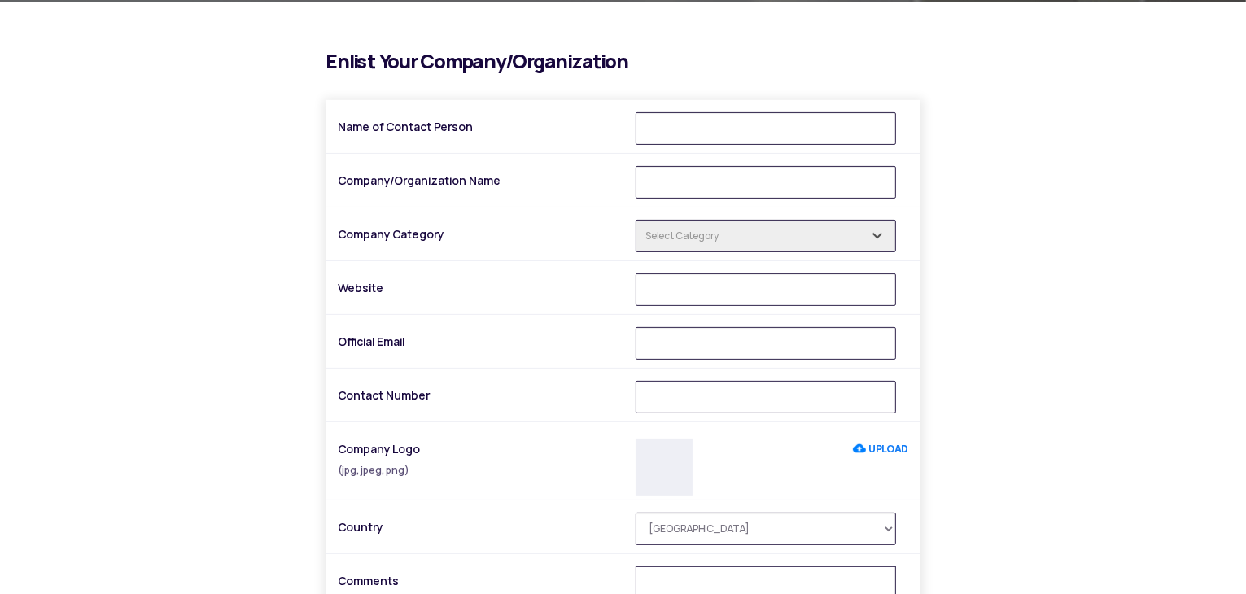
click at [240, 300] on div "i Enlist Your Company/Organization Name of Contact Person Company/Organization …" at bounding box center [623, 417] width 952 height 732
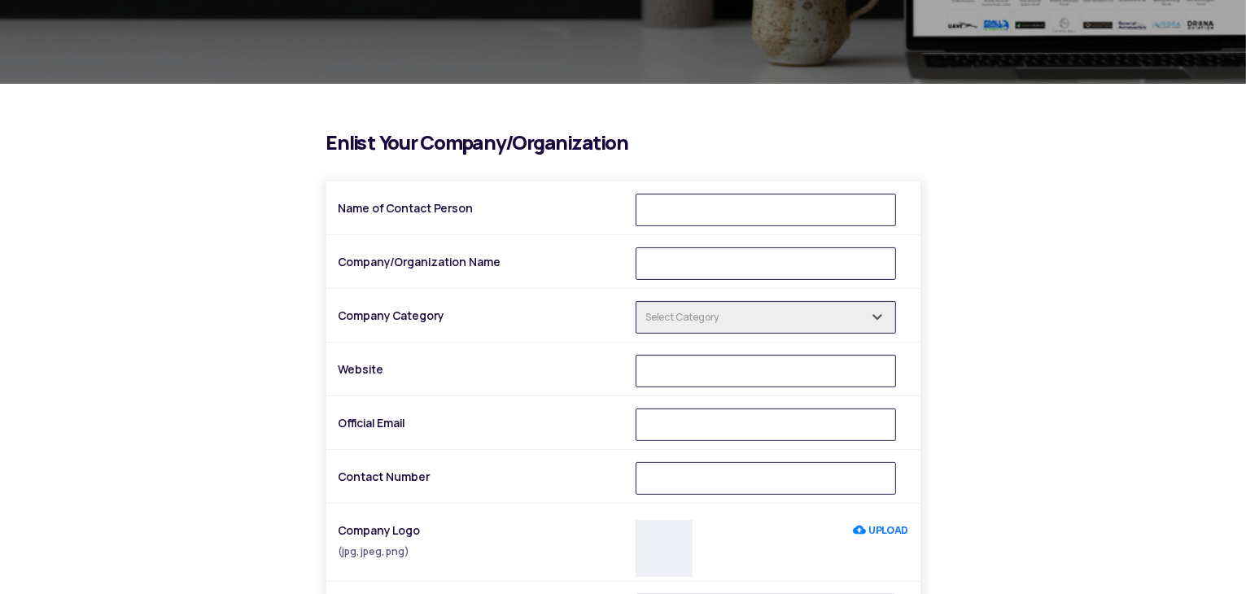
scroll to position [0, 0]
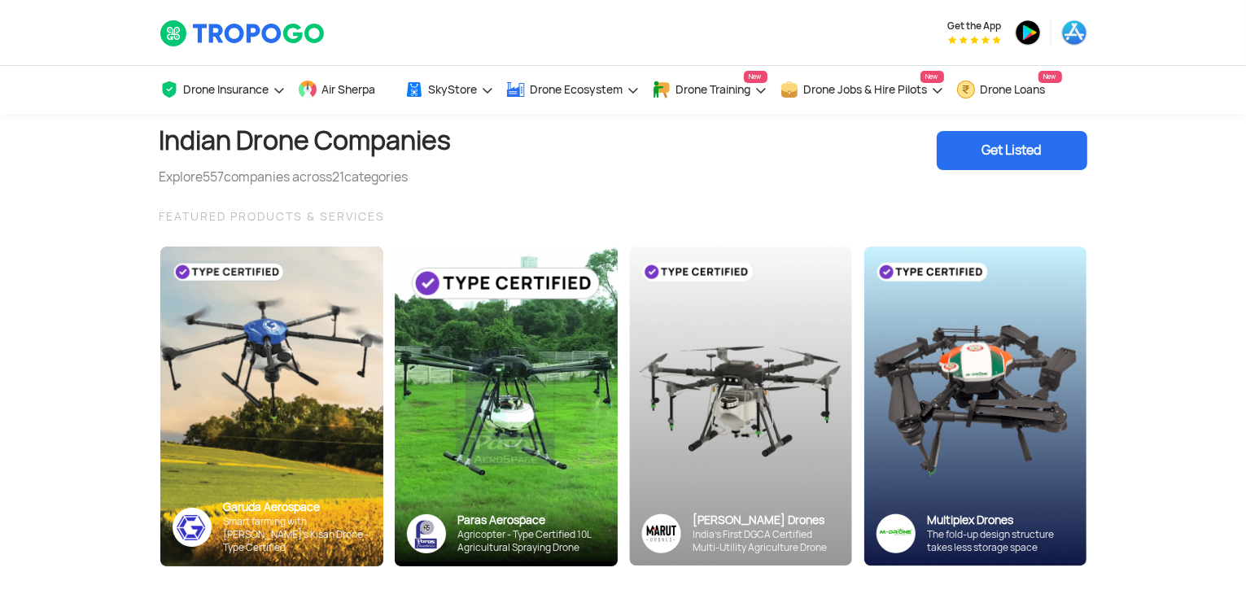
click at [8, 270] on section "Indian Drone Companies Explore 557 companies across 21 categories Get Listed FE…" at bounding box center [623, 369] width 1246 height 510
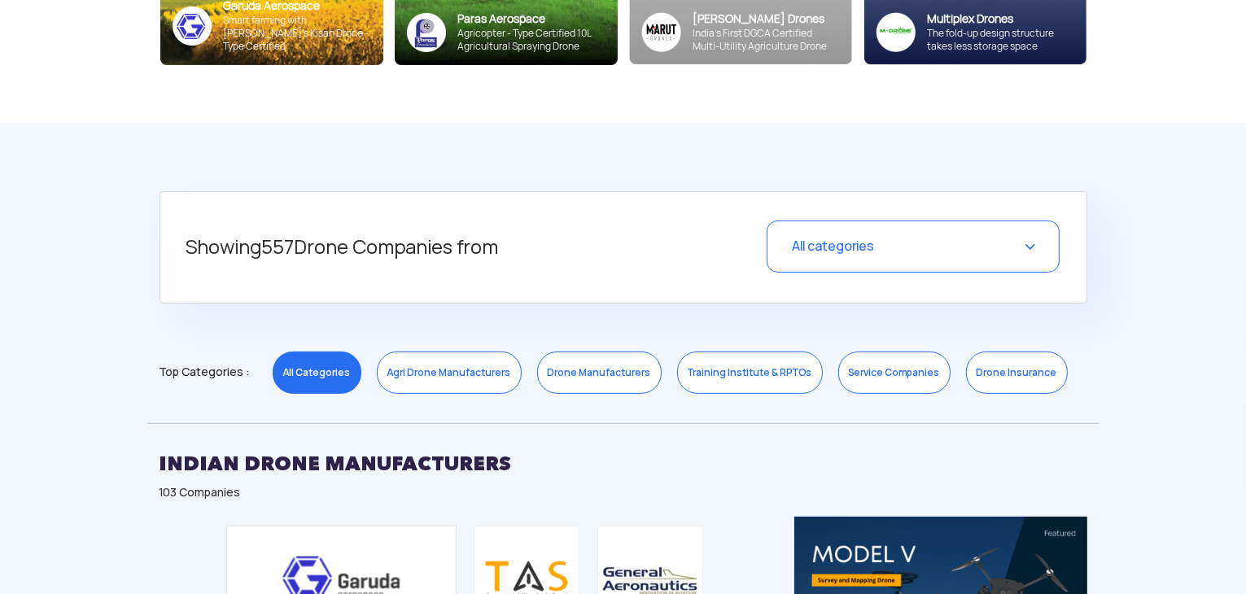
scroll to position [570, 0]
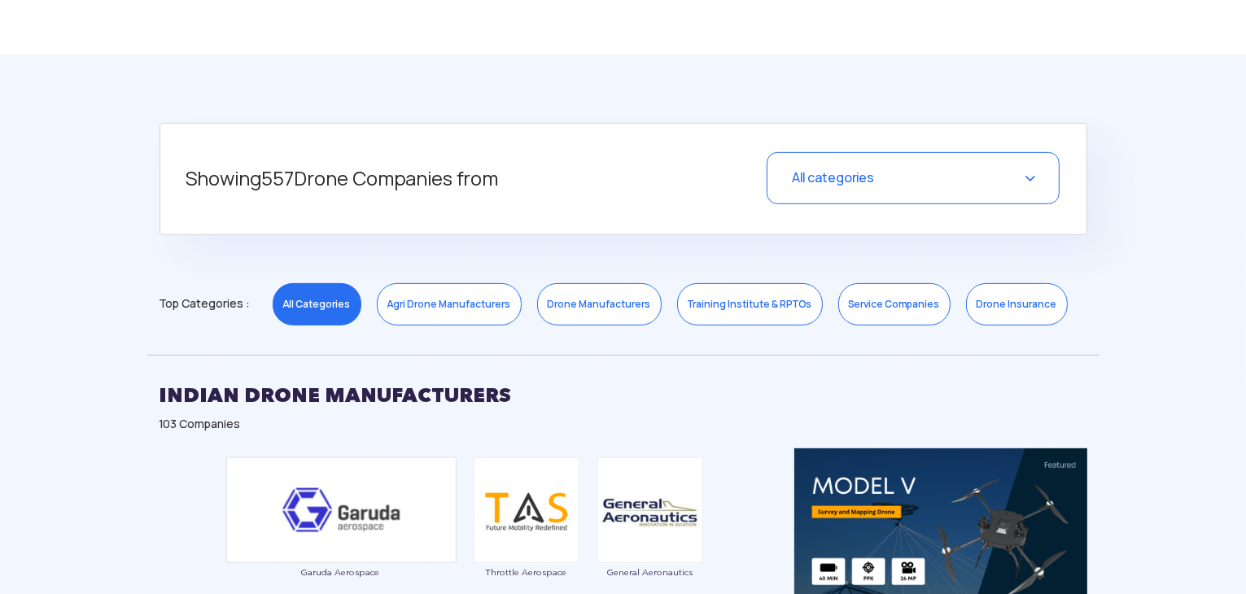
click at [417, 179] on h5 "Showing 557 Drone Companies from" at bounding box center [426, 179] width 481 height 54
click at [422, 304] on link "Agri Drone Manufacturers" at bounding box center [449, 304] width 145 height 42
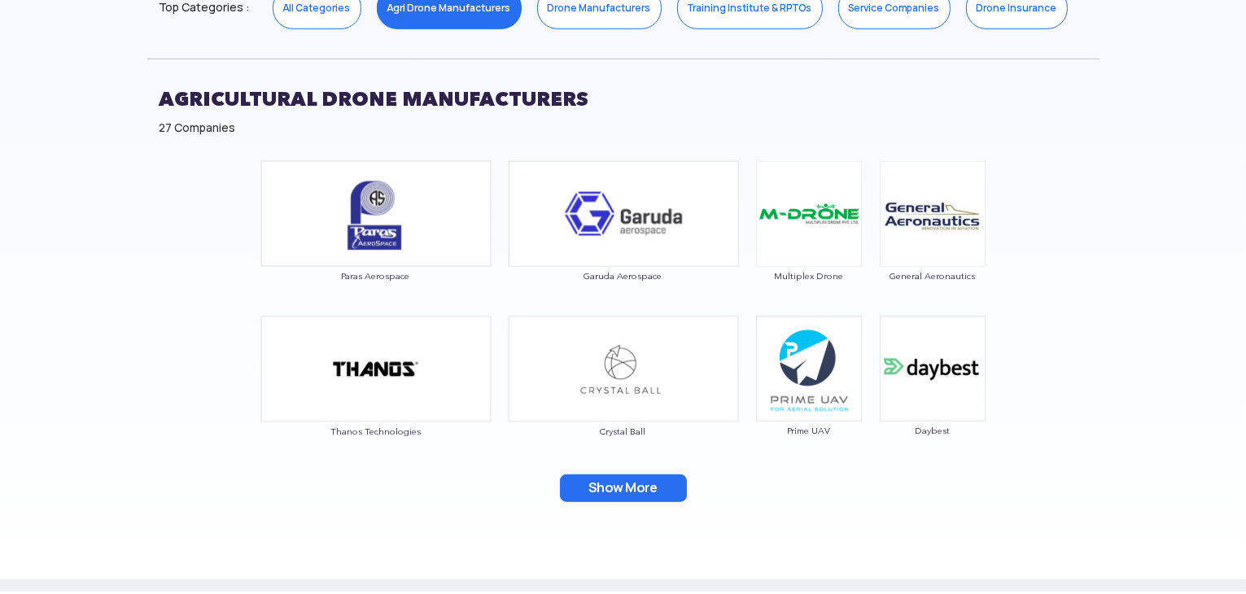
scroll to position [895, 0]
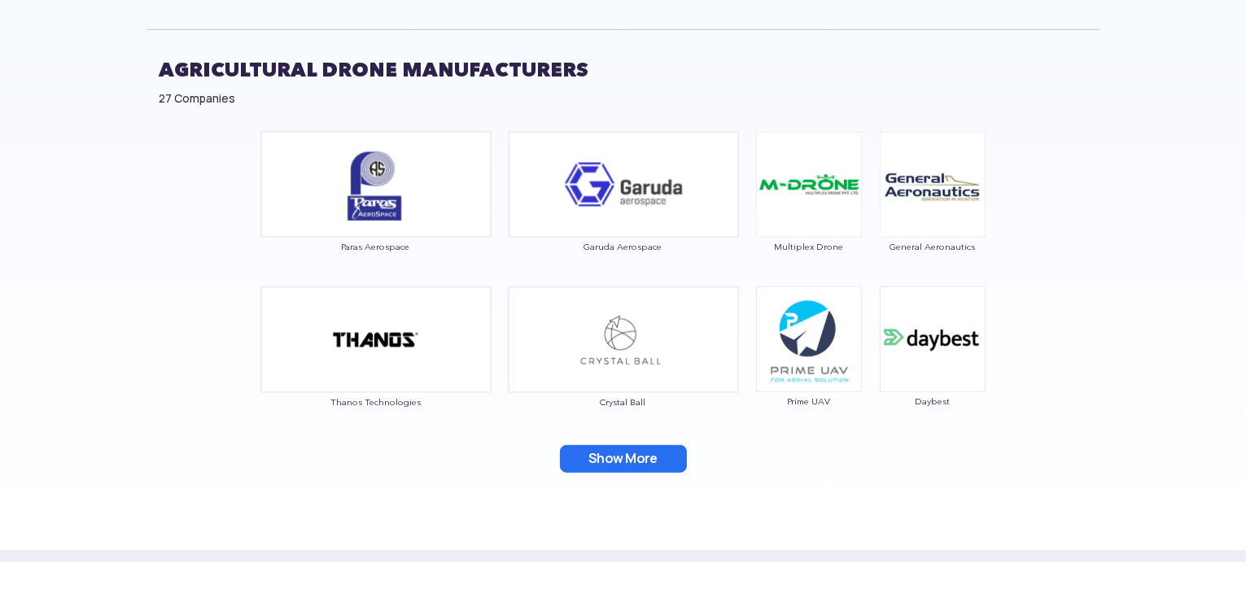
click at [648, 449] on button "Show More" at bounding box center [623, 459] width 127 height 28
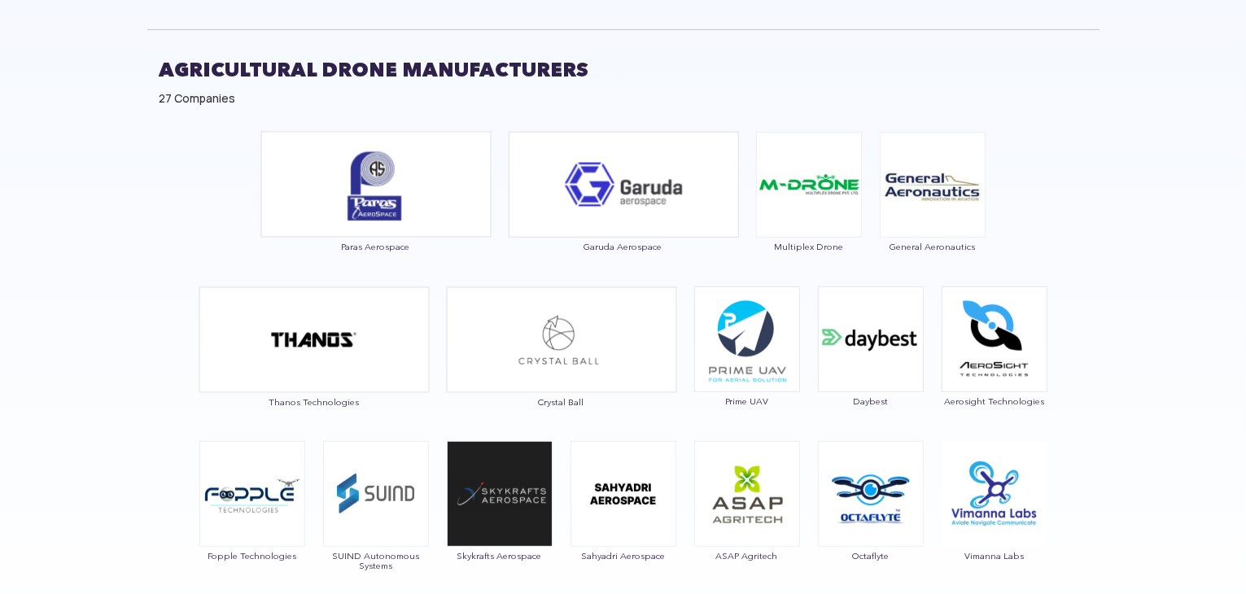
scroll to position [1221, 0]
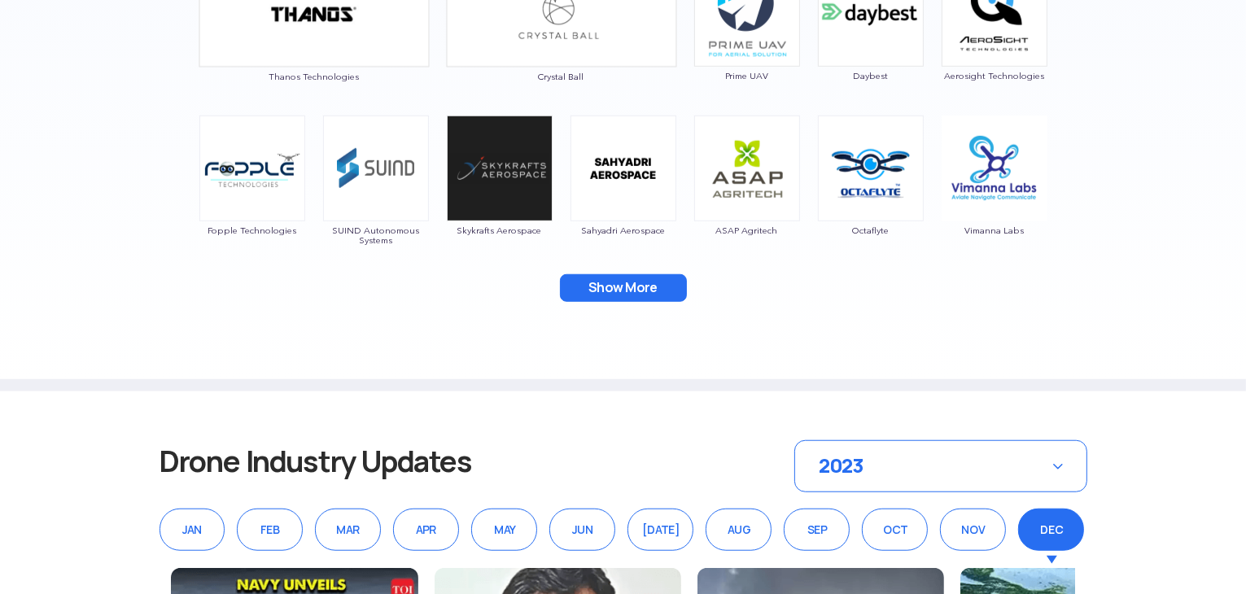
click at [640, 294] on button "Show More" at bounding box center [623, 288] width 127 height 28
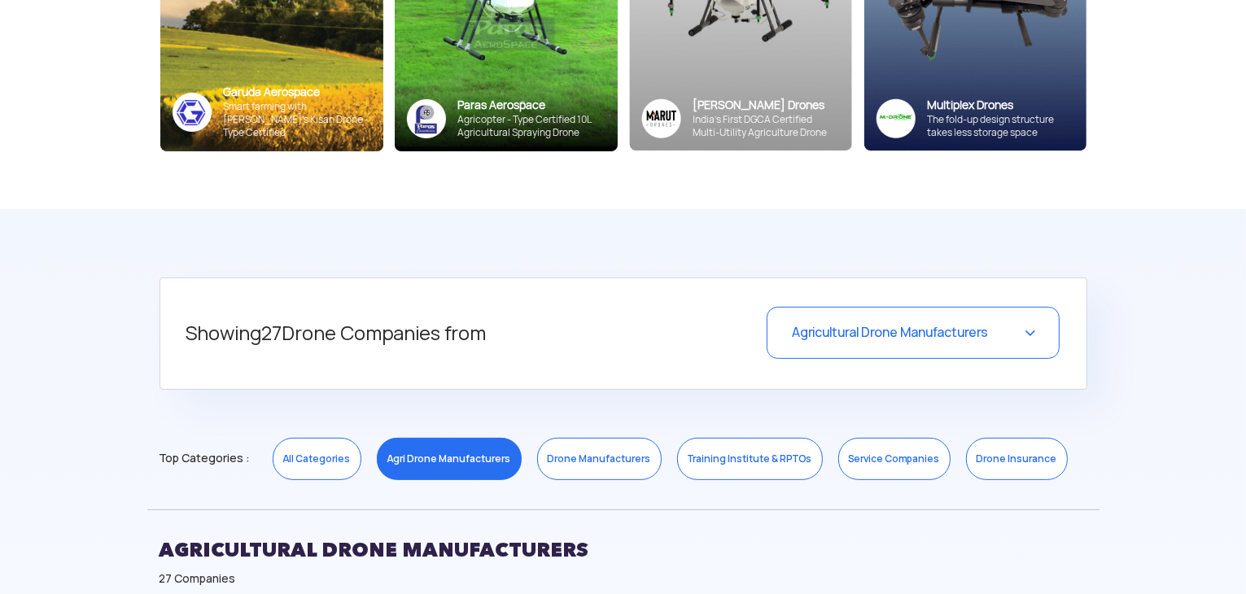
scroll to position [326, 0]
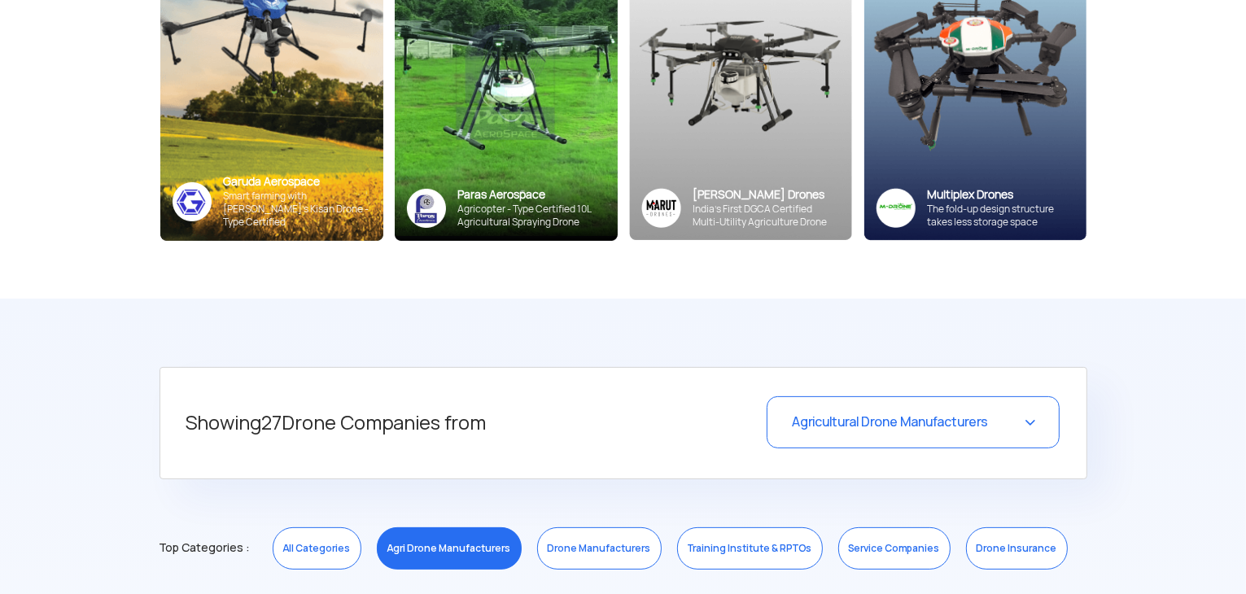
click at [1011, 427] on div "Agricultural Drone Manufacturers" at bounding box center [913, 422] width 293 height 52
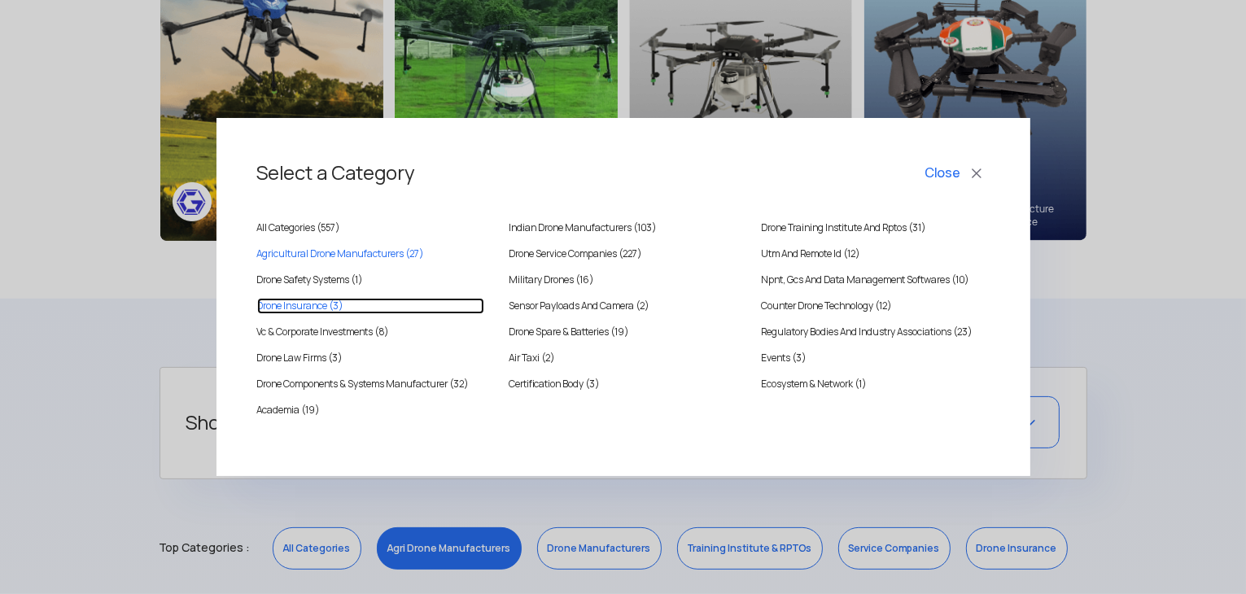
click at [310, 308] on INSURANCE "Drone Insurance (3)" at bounding box center [371, 306] width 228 height 16
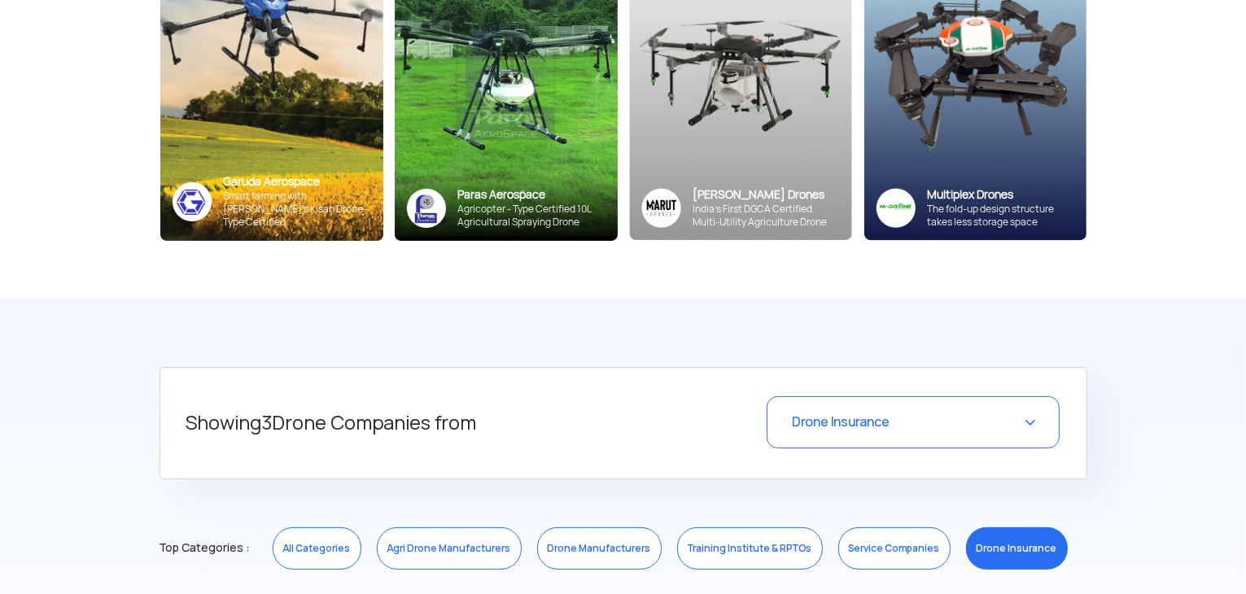
click at [1176, 365] on section "Showing 3 Drone Companies from Drone Insurance Select a Category Close All Cate…" at bounding box center [623, 604] width 1246 height 610
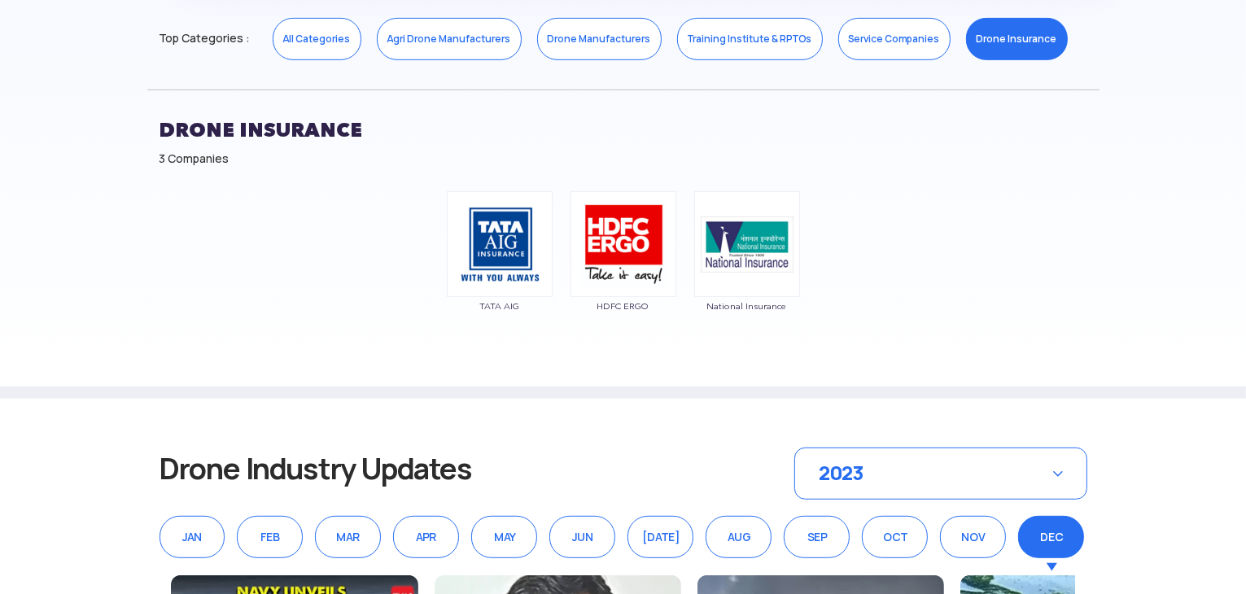
scroll to position [814, 0]
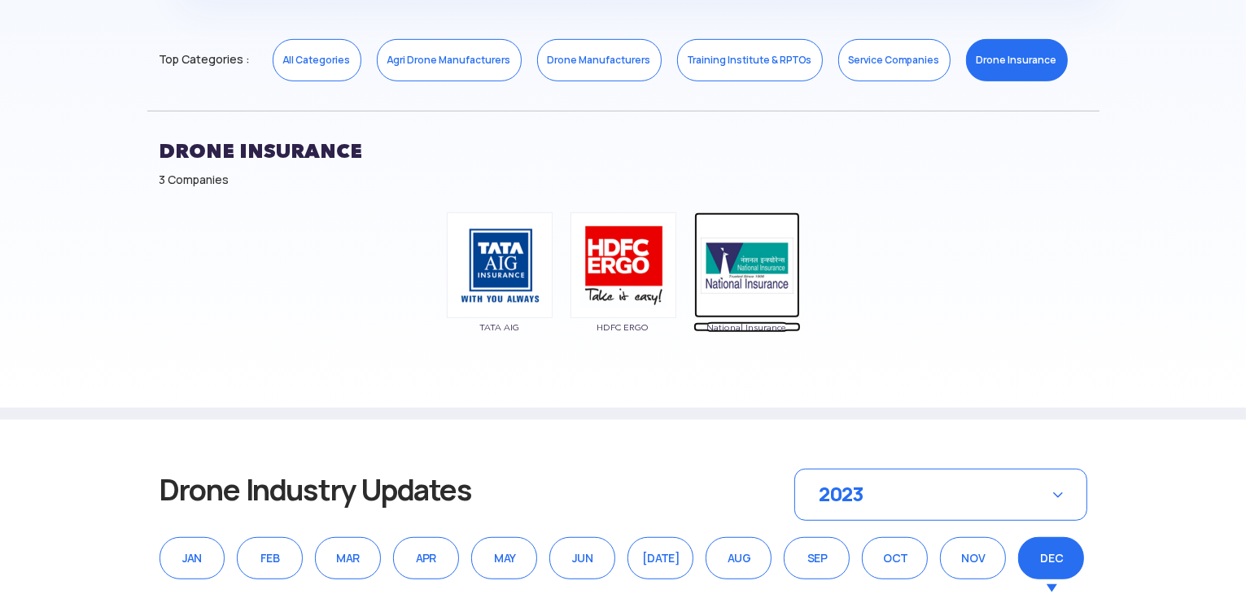
click at [753, 276] on img at bounding box center [747, 265] width 106 height 106
click at [658, 375] on section "Showing 3 Drone Companies from Drone Insurance Select a Category Close All Cate…" at bounding box center [623, 115] width 1246 height 610
click at [1113, 230] on section "Showing 3 Drone Companies from Drone Insurance Select a Category Close All Cate…" at bounding box center [623, 115] width 1246 height 610
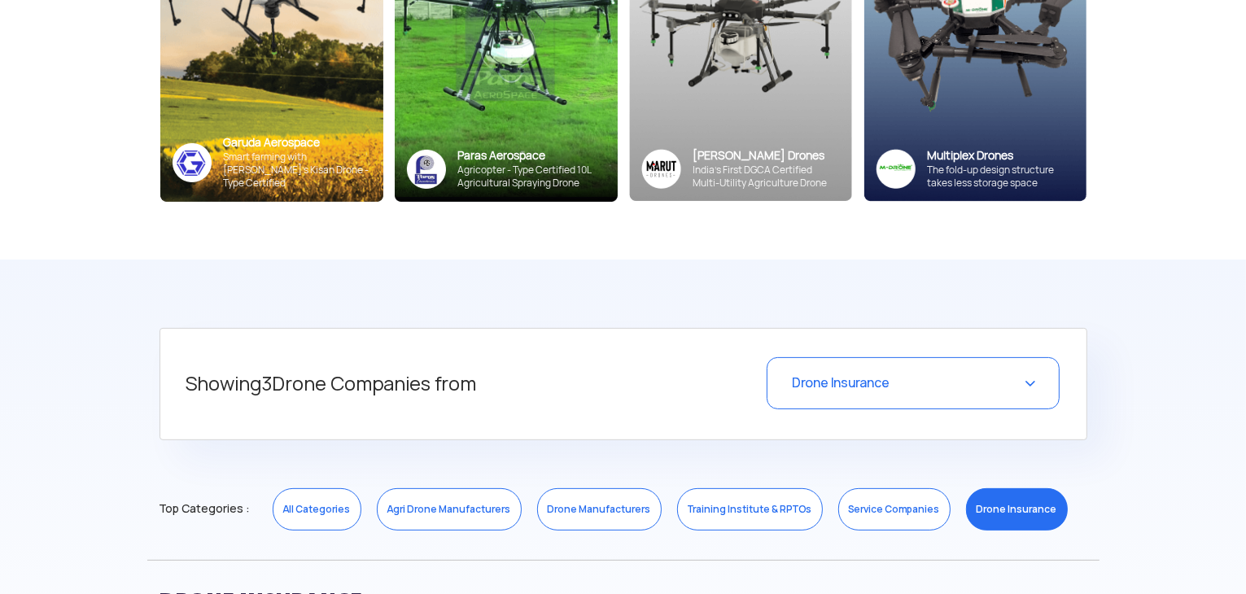
scroll to position [326, 0]
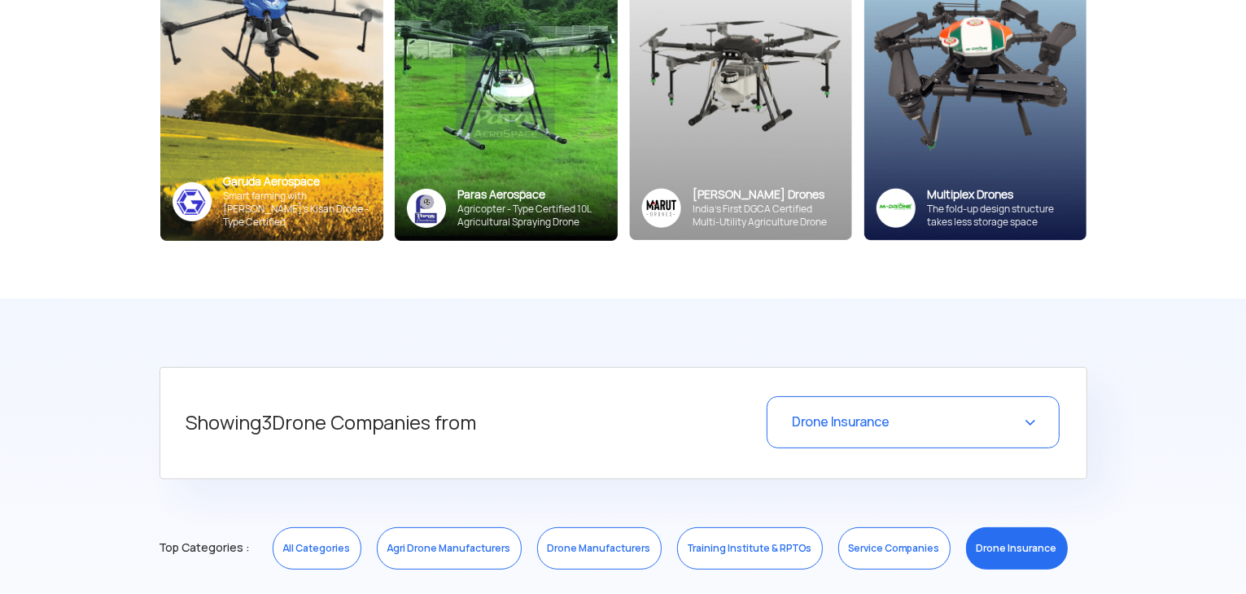
click at [1024, 421] on div "Drone Insurance" at bounding box center [913, 422] width 293 height 52
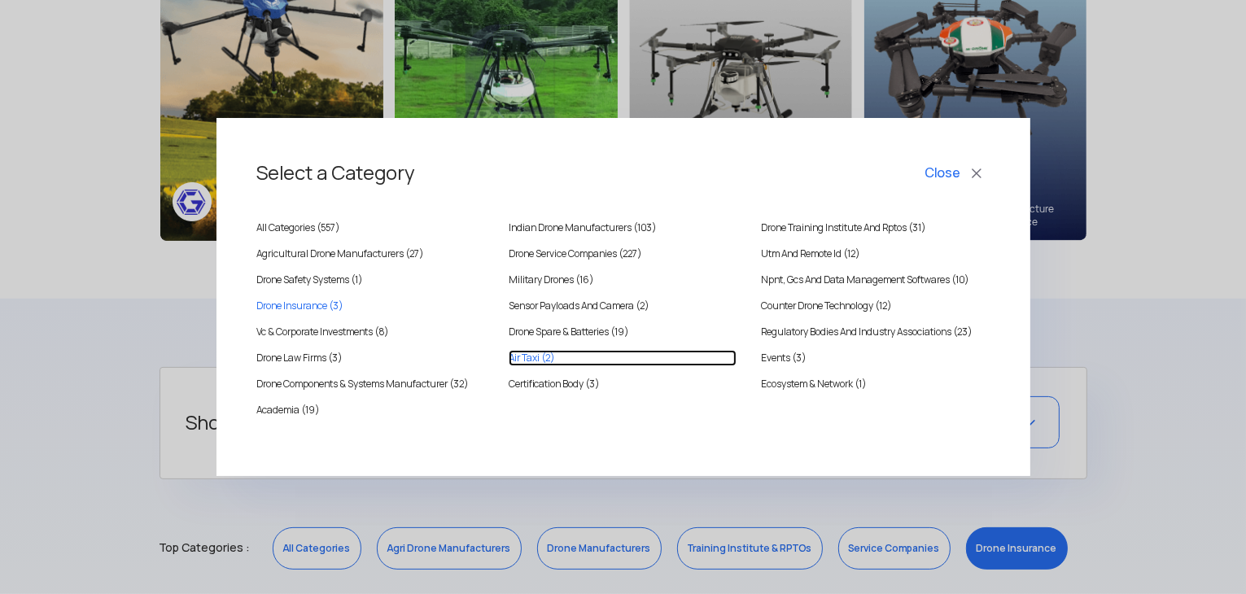
click at [536, 358] on Taxi "Air Taxi (2)" at bounding box center [623, 358] width 228 height 16
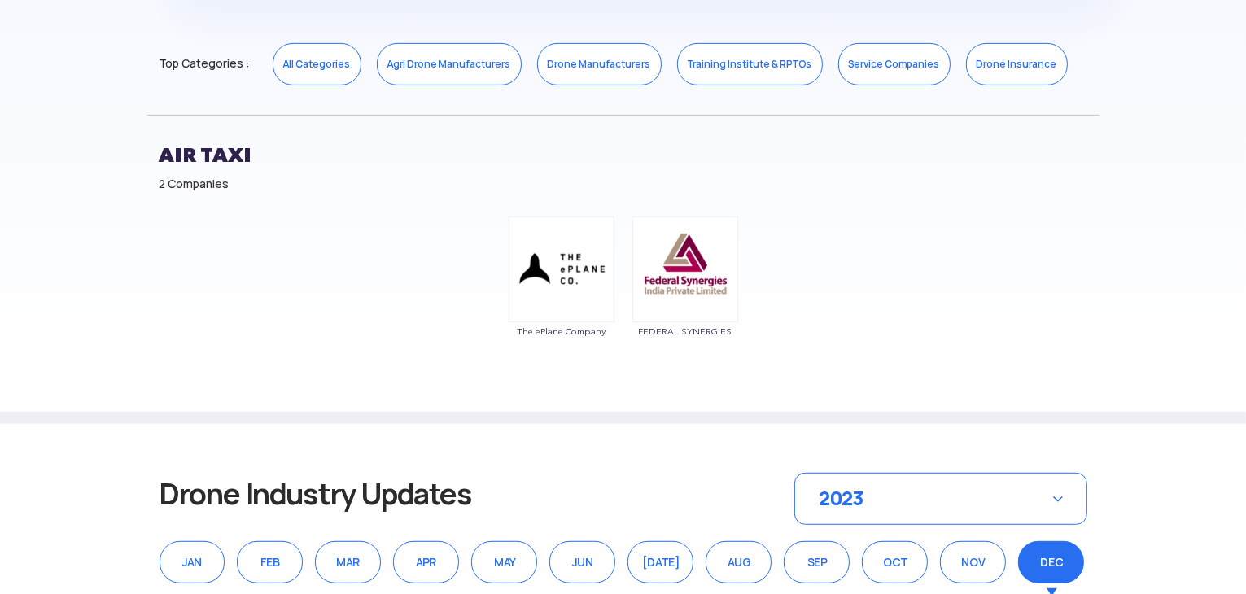
scroll to position [814, 0]
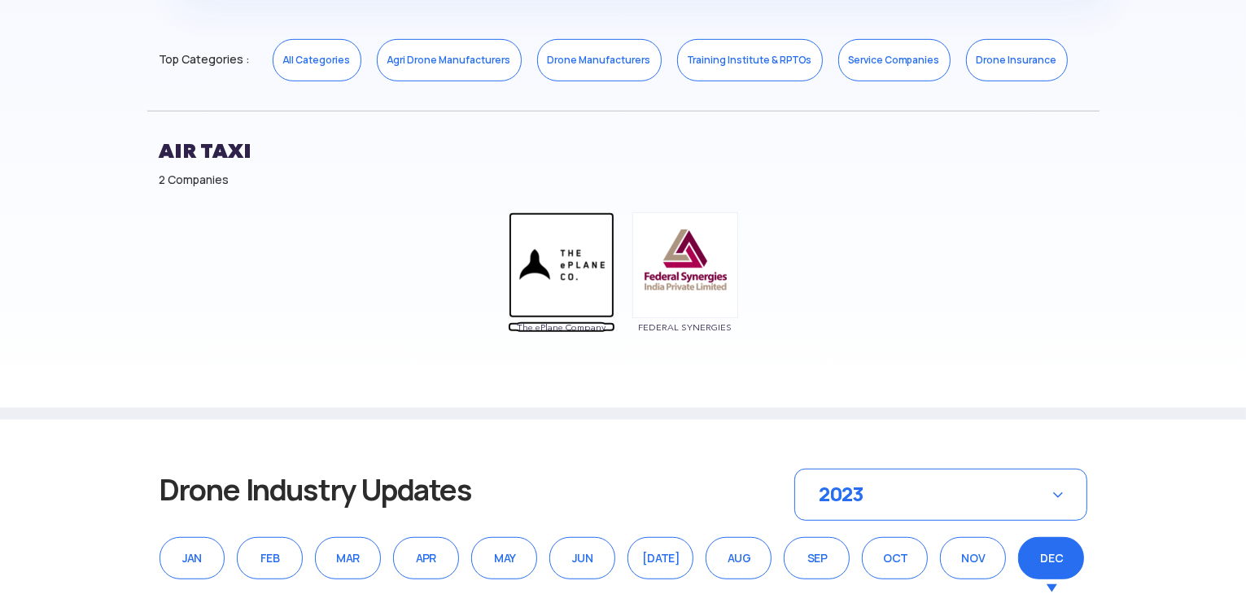
click at [571, 274] on img at bounding box center [562, 265] width 106 height 106
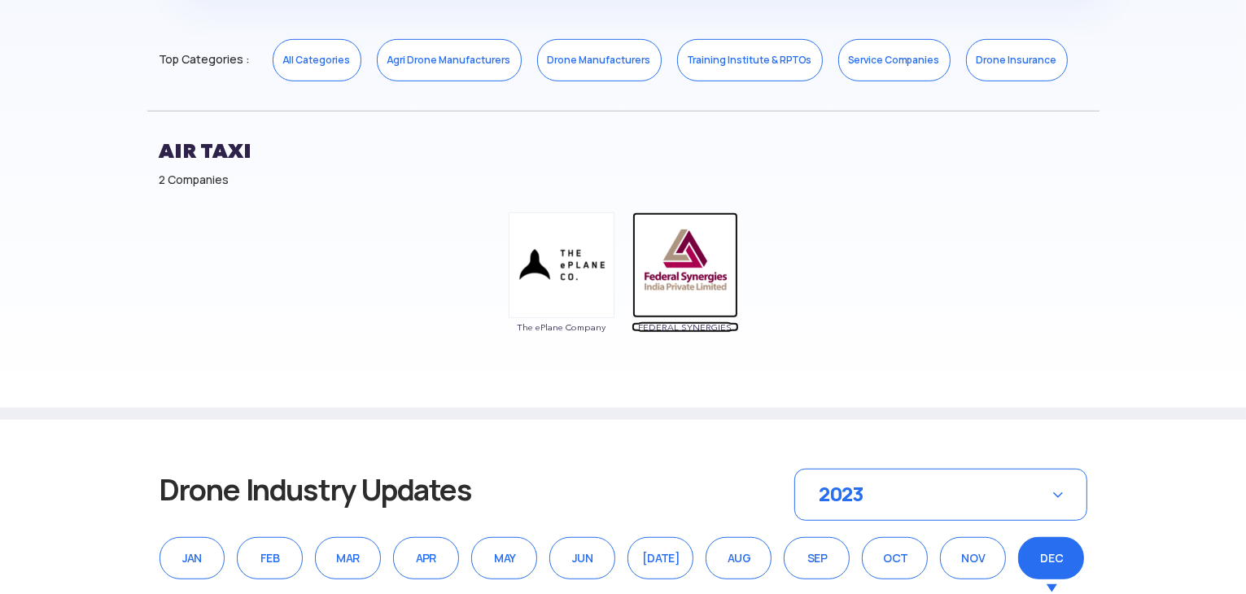
click at [685, 274] on img at bounding box center [685, 265] width 106 height 106
click at [324, 193] on div "Air Taxi 2 Companies" at bounding box center [623, 158] width 952 height 94
click at [602, 166] on h2 "Air Taxi" at bounding box center [624, 151] width 928 height 41
click at [903, 55] on link "Service Companies" at bounding box center [894, 60] width 112 height 42
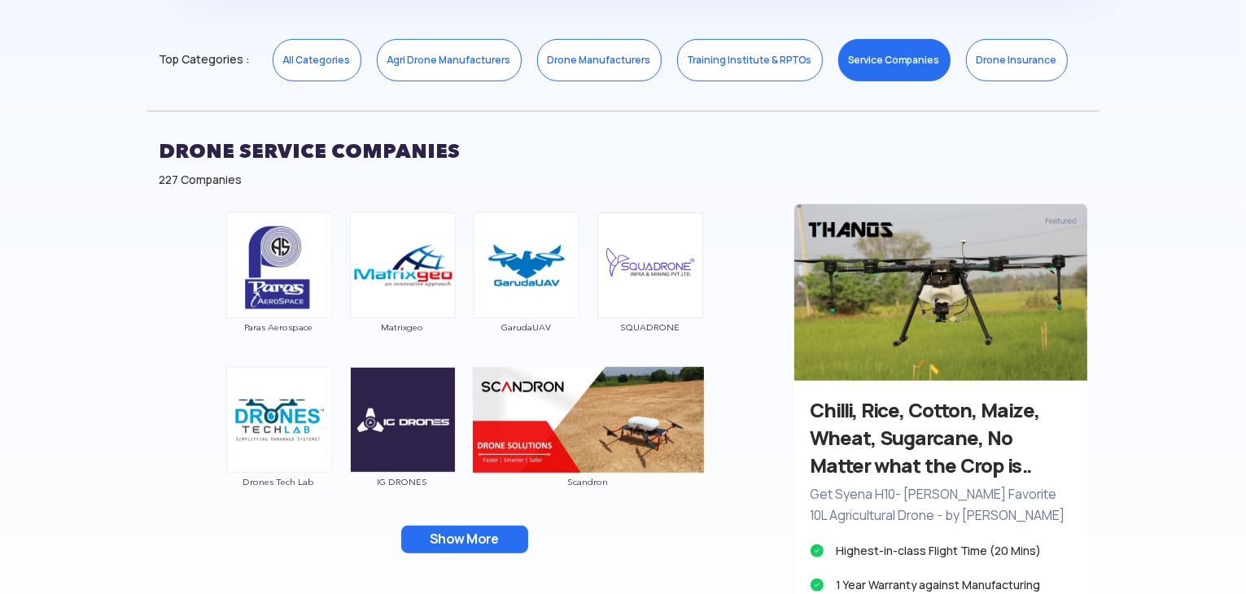
click at [0, 285] on section "Showing 227 Drone Companies from Drone Service Companies Select a Category Clos…" at bounding box center [623, 301] width 1246 height 982
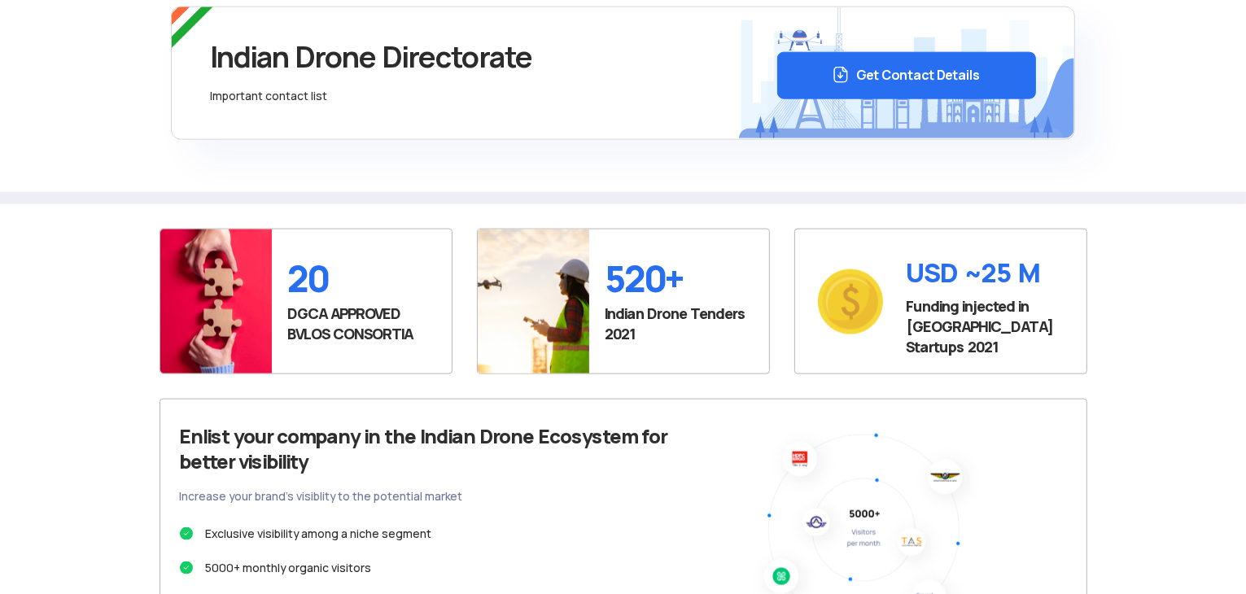
scroll to position [2198, 0]
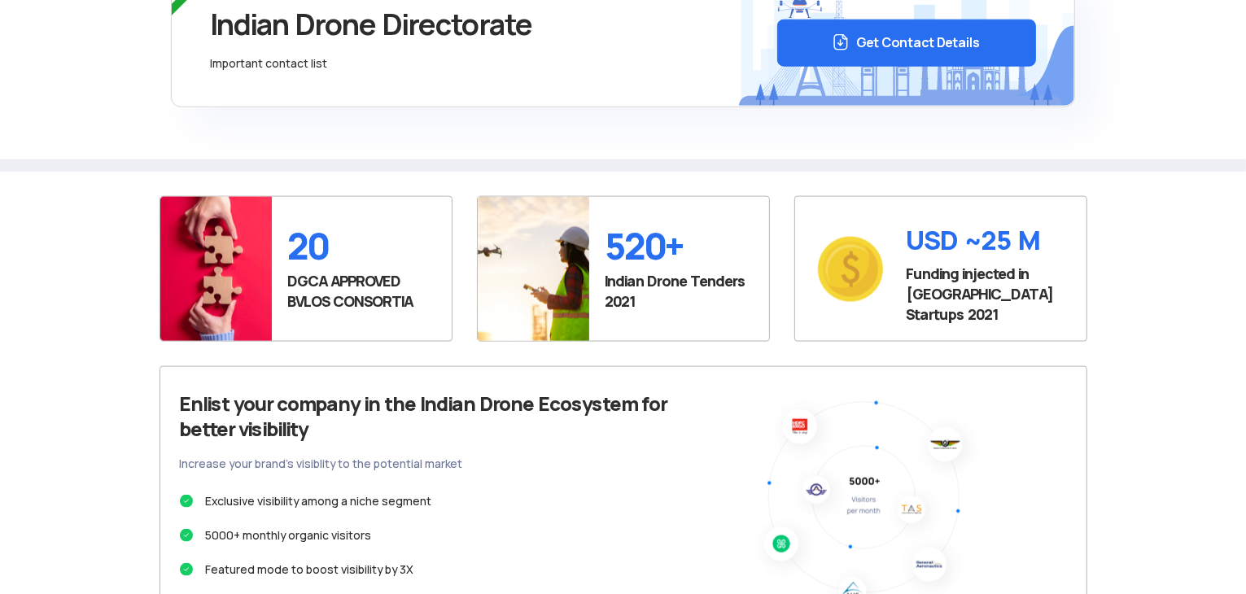
click at [949, 242] on h4 "USD ~25 M" at bounding box center [989, 241] width 164 height 36
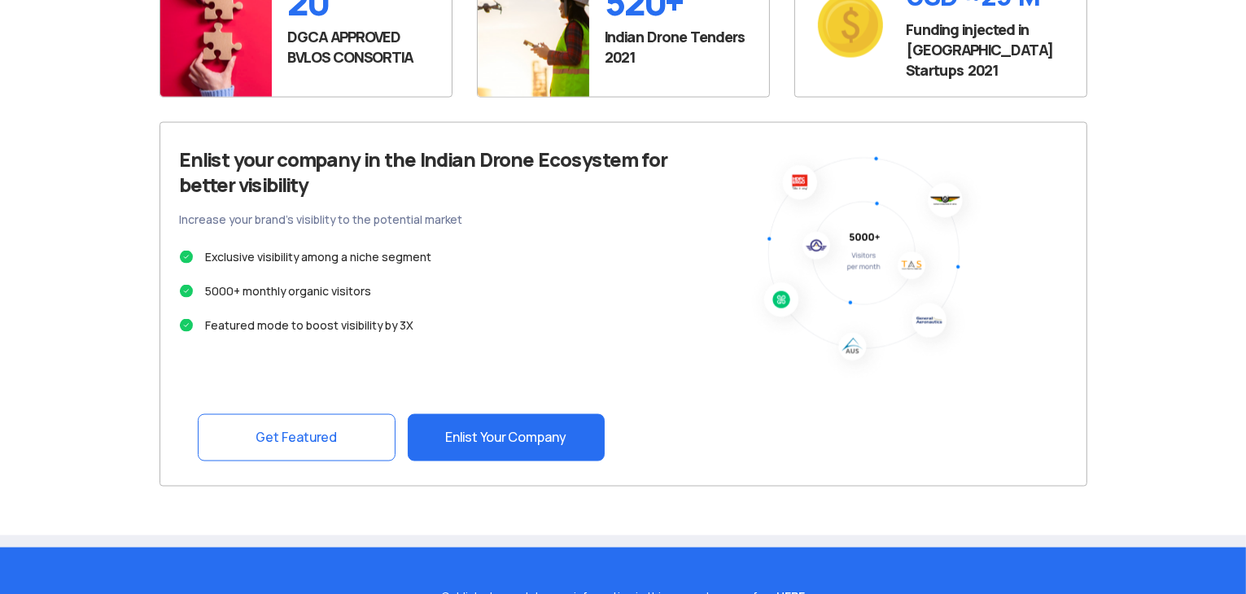
scroll to position [2279, 0]
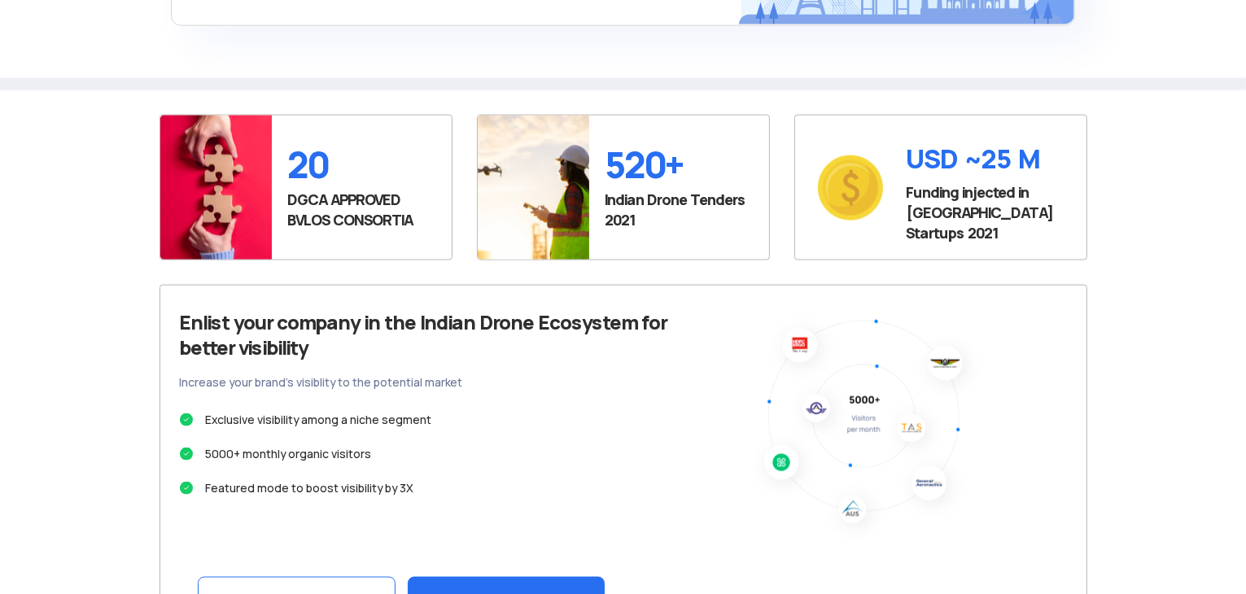
click at [993, 170] on h4 "USD ~25 M" at bounding box center [989, 160] width 164 height 36
click at [996, 162] on h4 "USD ~25 M" at bounding box center [989, 160] width 164 height 36
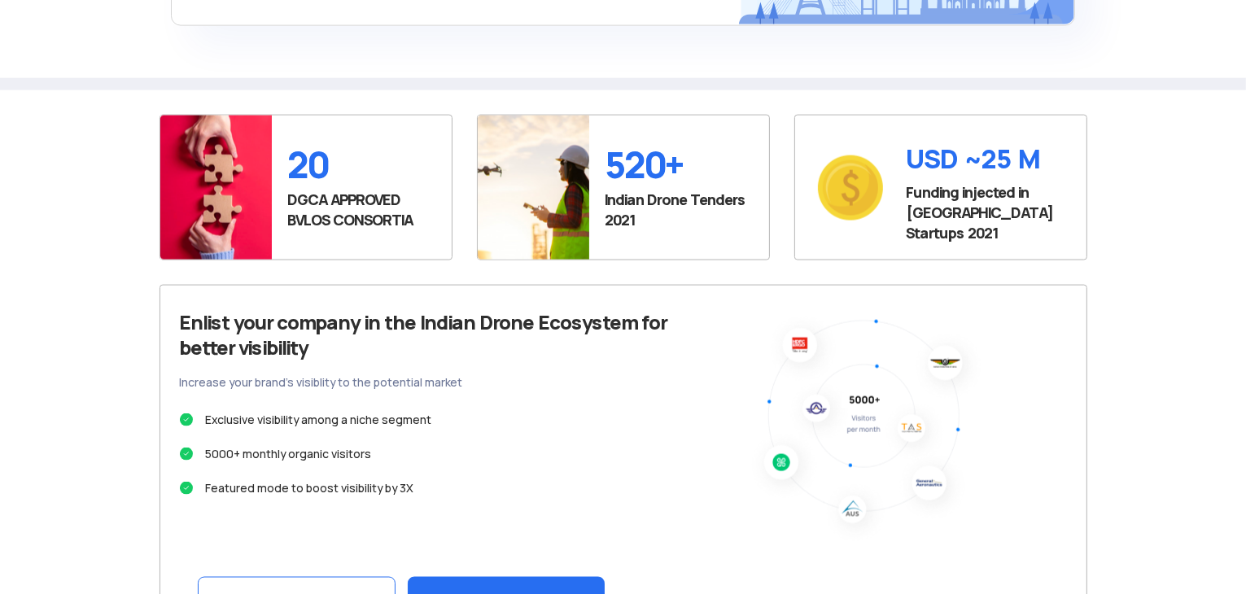
click at [1024, 212] on p "Funding injected in Indian Drone Startups 2021" at bounding box center [989, 212] width 164 height 61
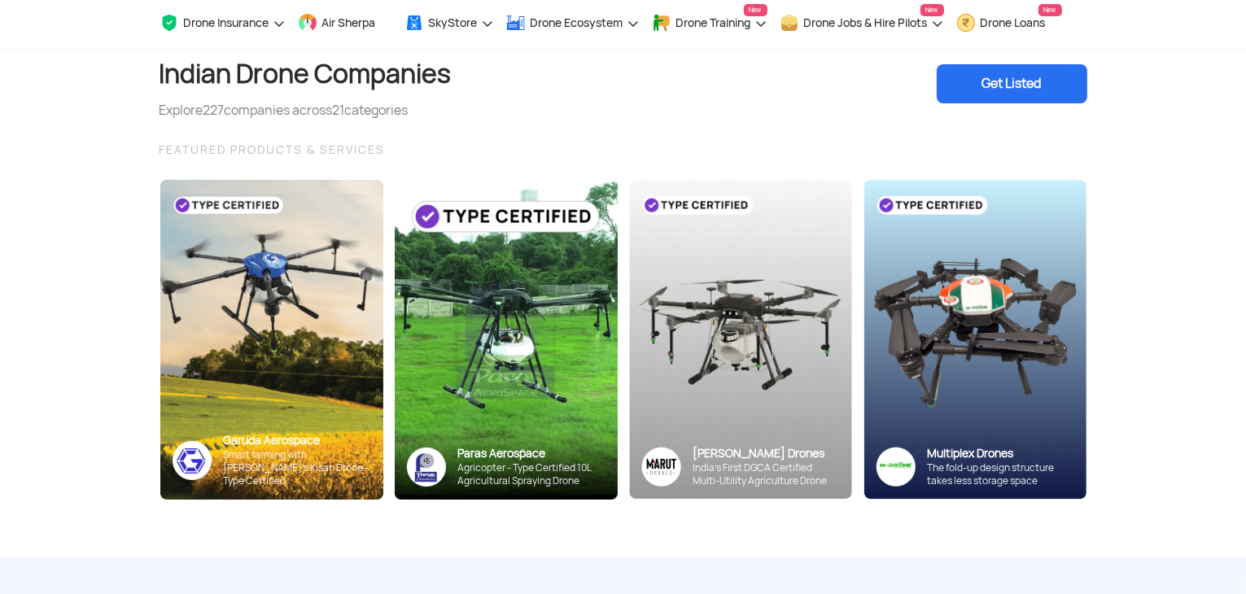
scroll to position [0, 0]
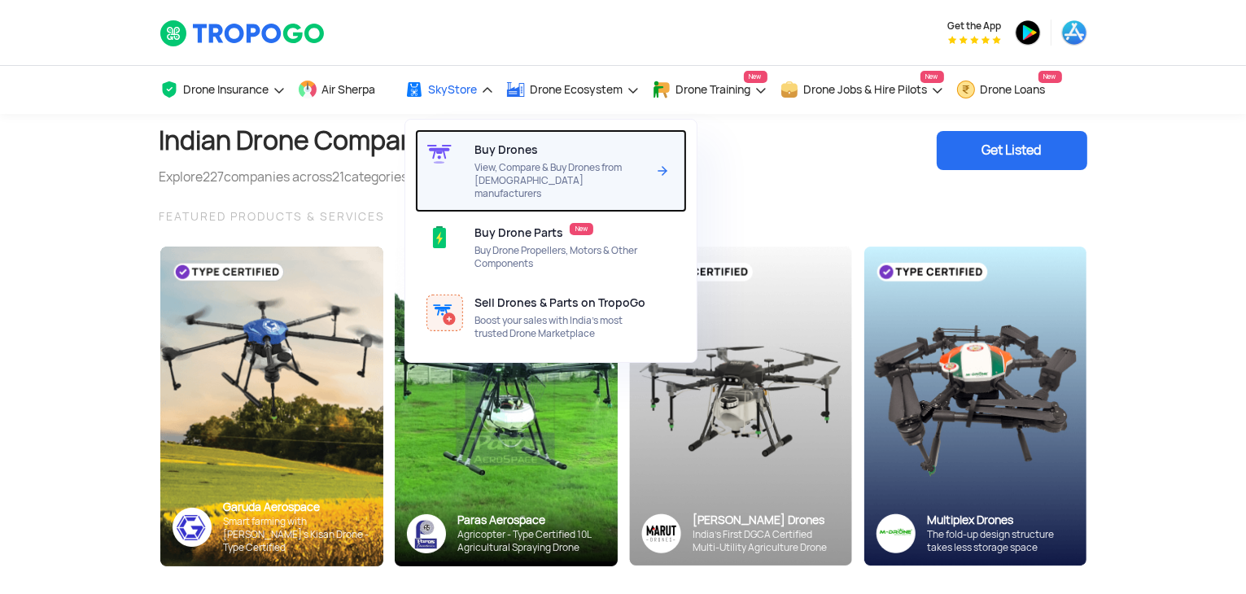
click at [488, 152] on span "Buy Drones" at bounding box center [506, 149] width 63 height 13
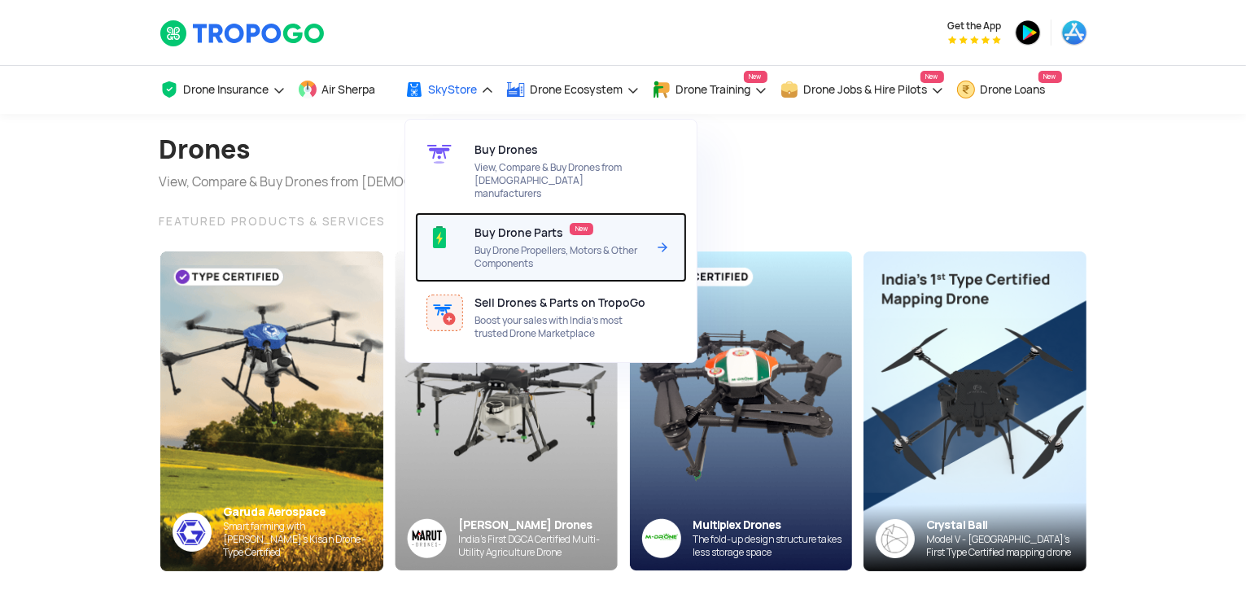
click at [532, 226] on span "Buy Drone Parts" at bounding box center [519, 232] width 89 height 13
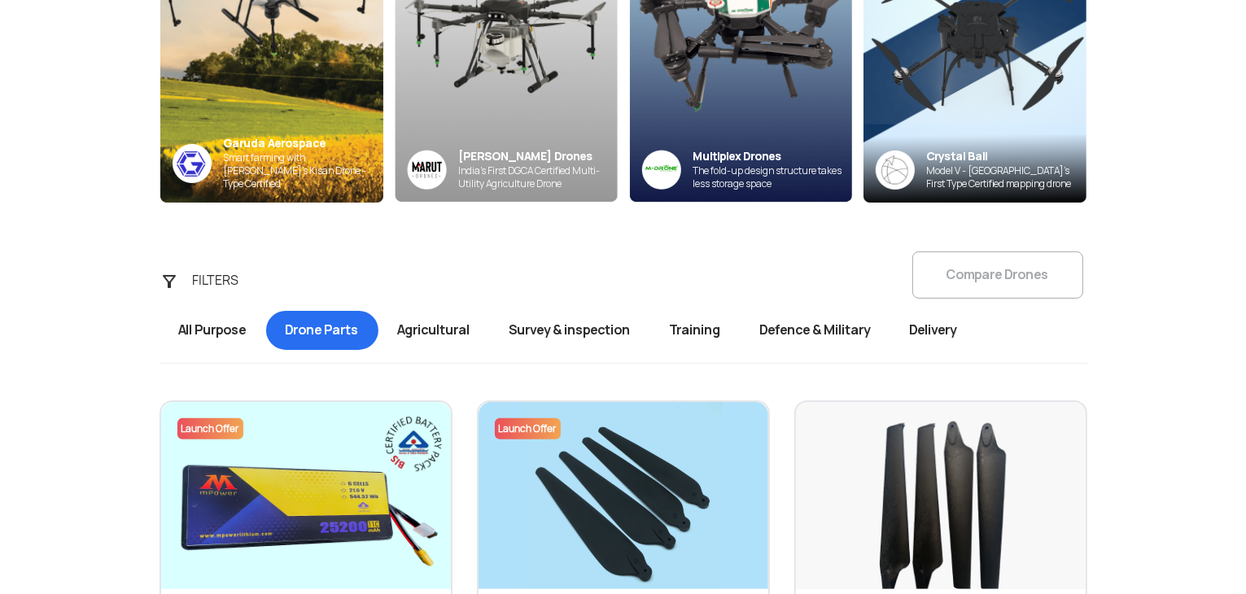
scroll to position [407, 0]
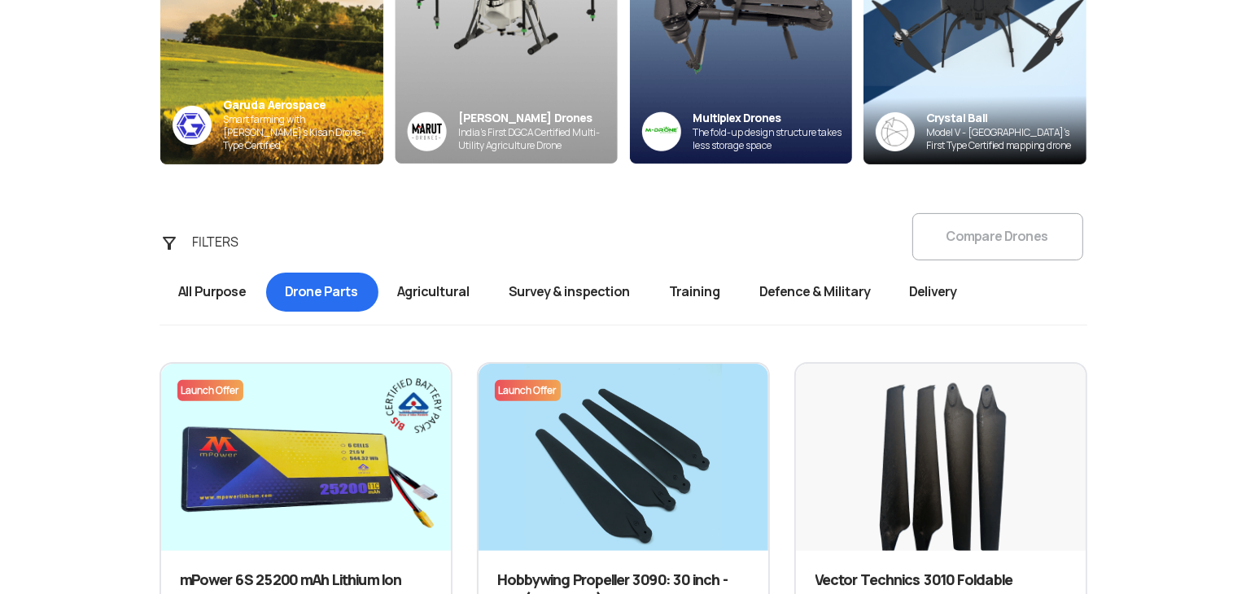
click at [621, 291] on span "Survey & inspection" at bounding box center [570, 292] width 160 height 39
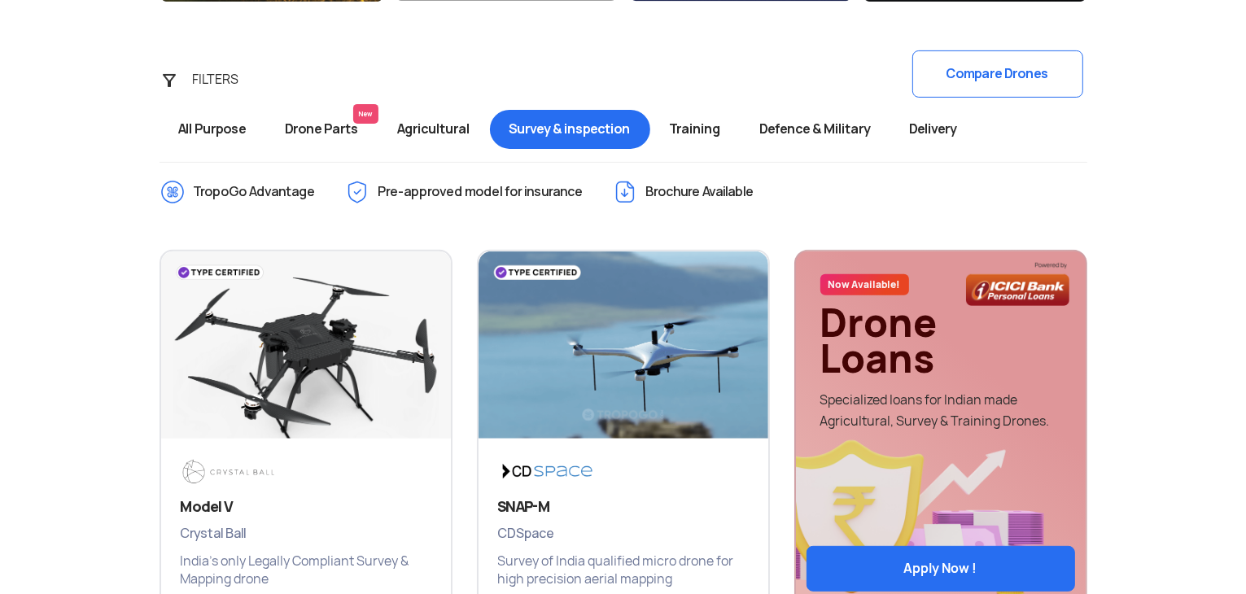
scroll to position [570, 0]
click at [863, 134] on span "Defence & Military" at bounding box center [816, 129] width 150 height 39
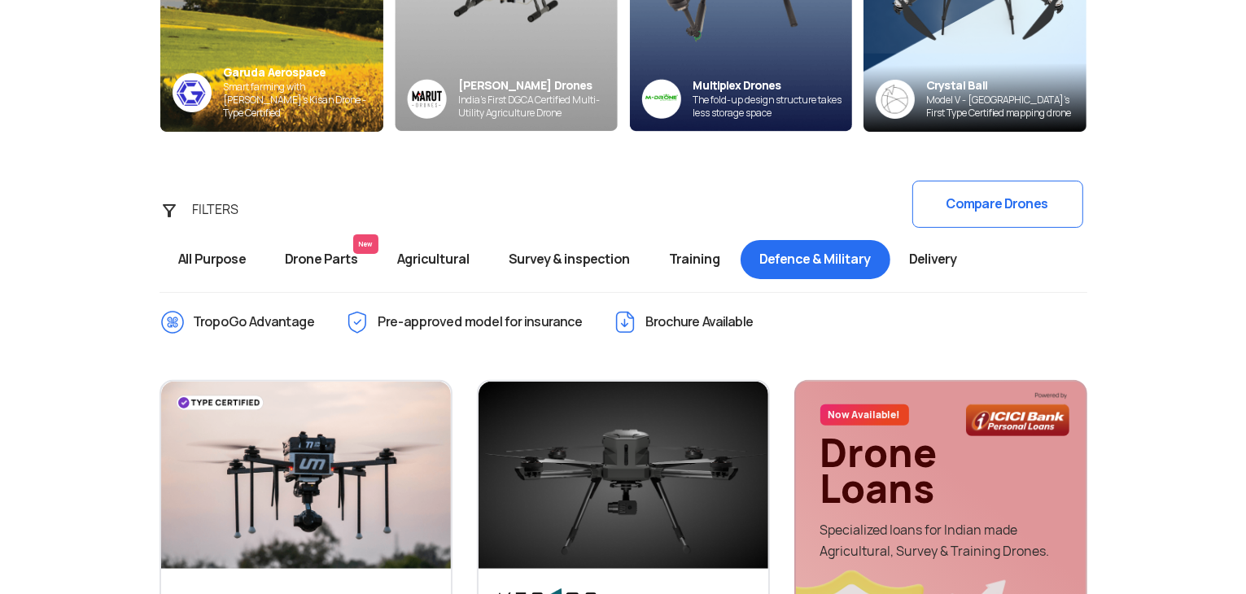
scroll to position [326, 0]
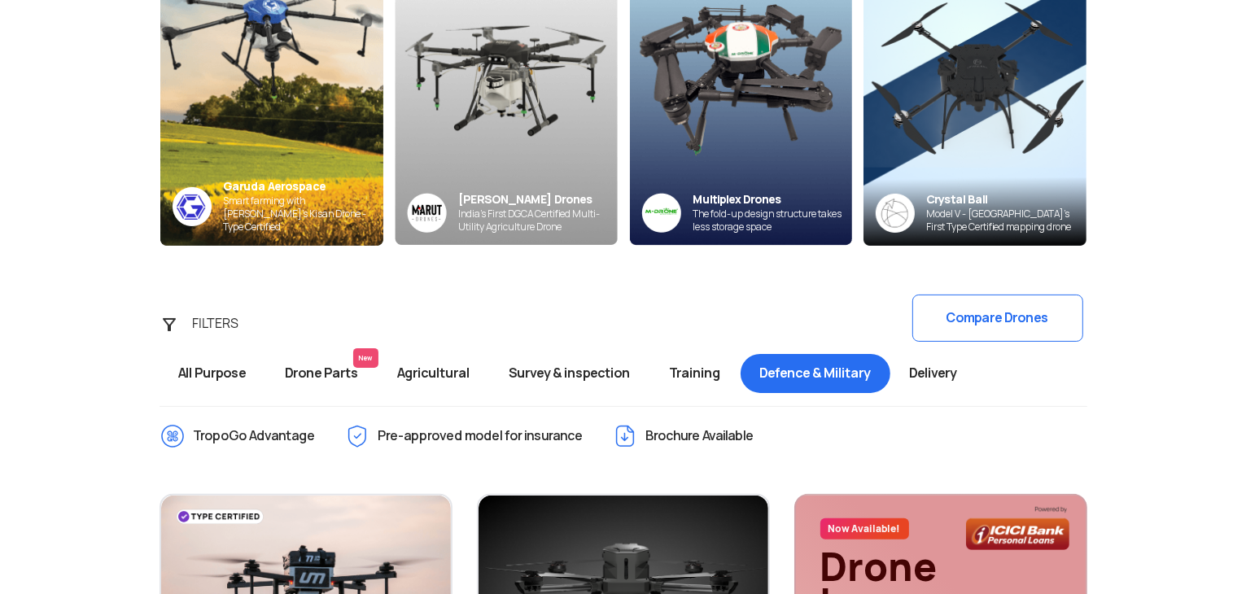
click at [965, 377] on span "Delivery" at bounding box center [933, 373] width 86 height 39
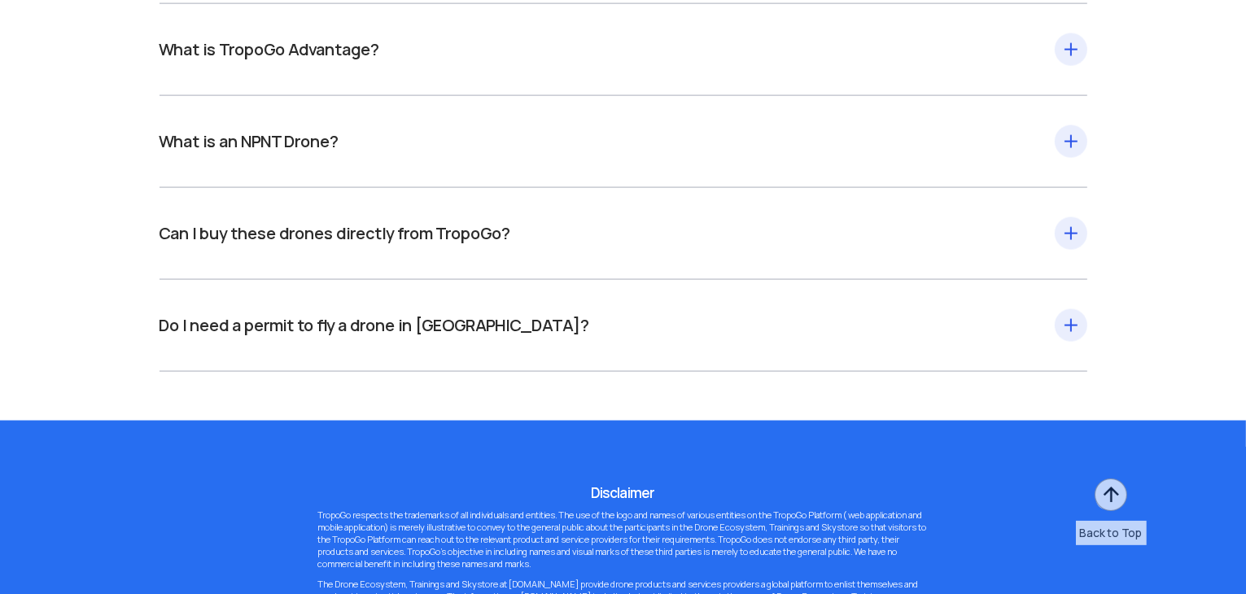
scroll to position [2260, 0]
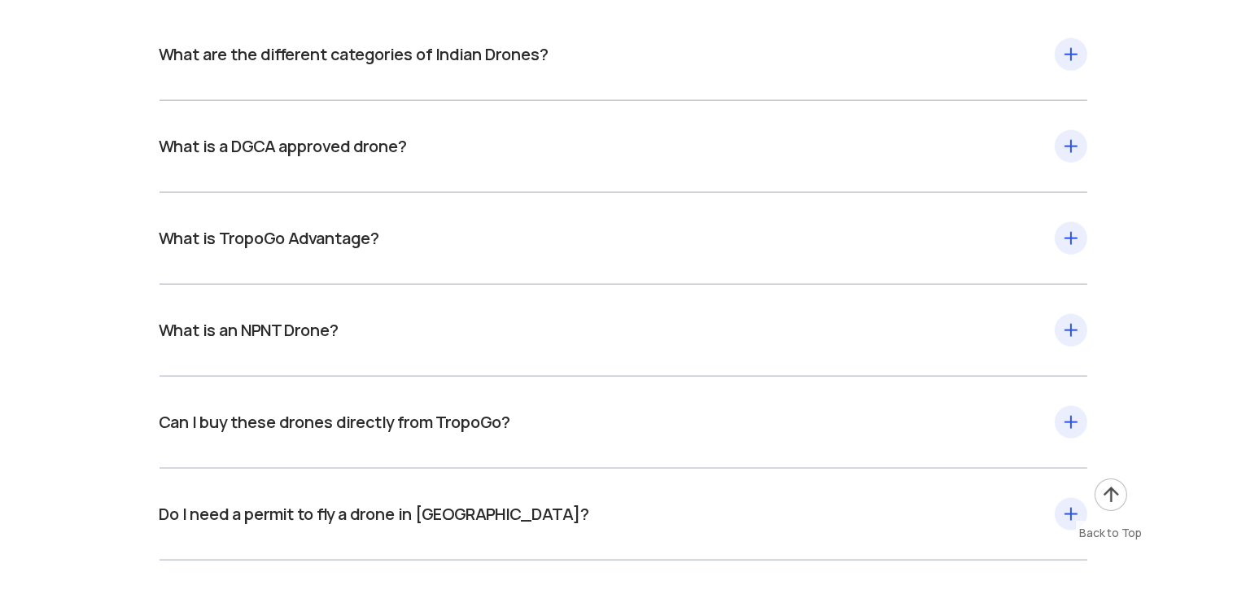
click at [310, 337] on div "What is an NPNT Drone? NPNT stands for the rule called “No Permission – No Take…" at bounding box center [624, 330] width 928 height 26
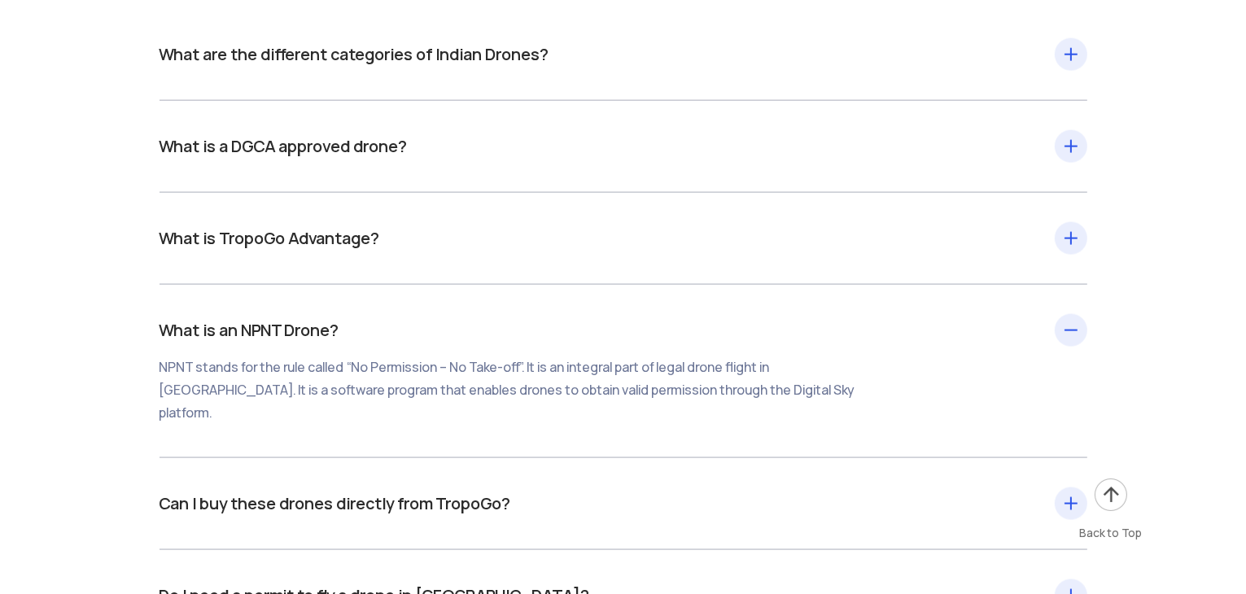
click at [55, 348] on section "Frequently Asked Questions What are the different categories of [DEMOGRAPHIC_DA…" at bounding box center [623, 279] width 1246 height 825
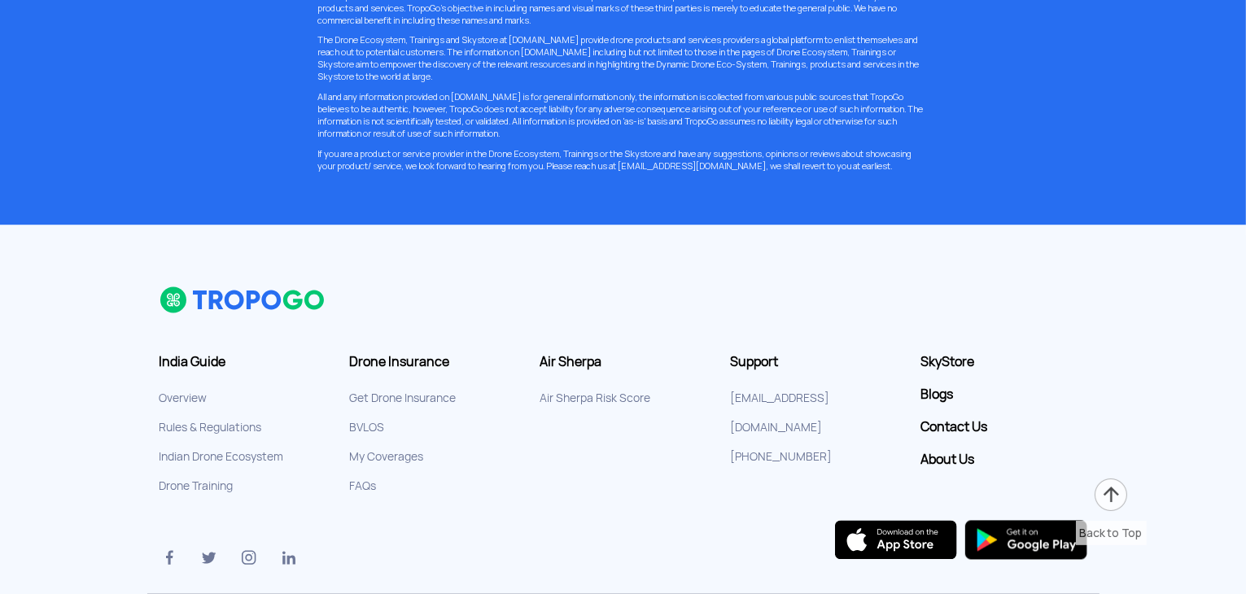
scroll to position [3132, 0]
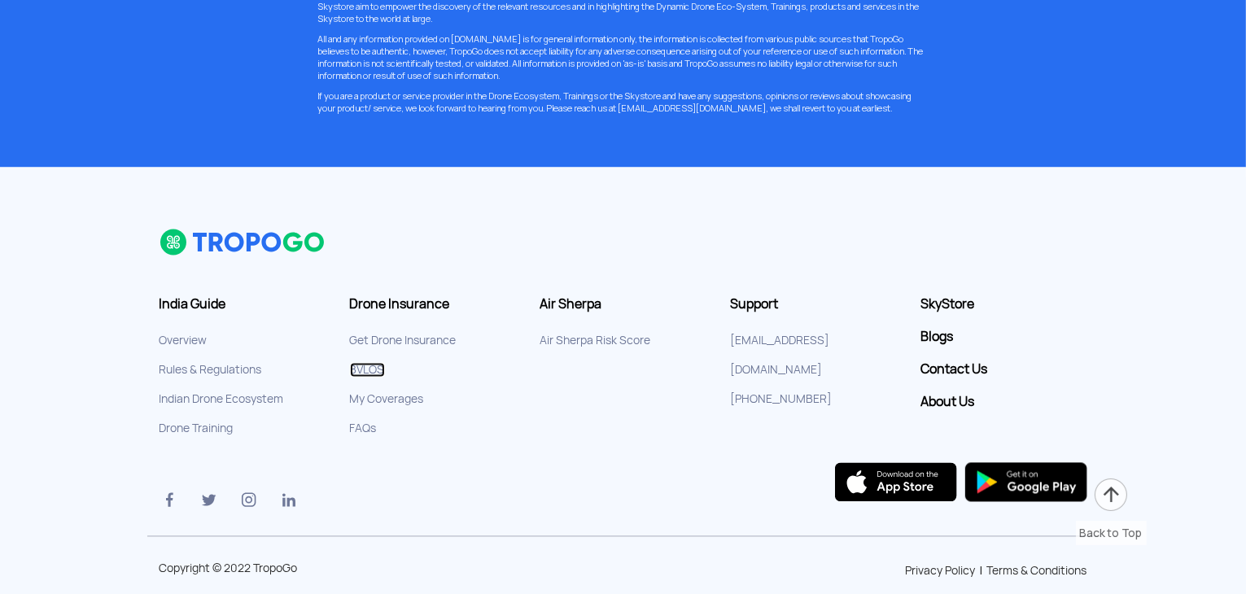
click at [368, 362] on link "BVLOS" at bounding box center [367, 369] width 35 height 15
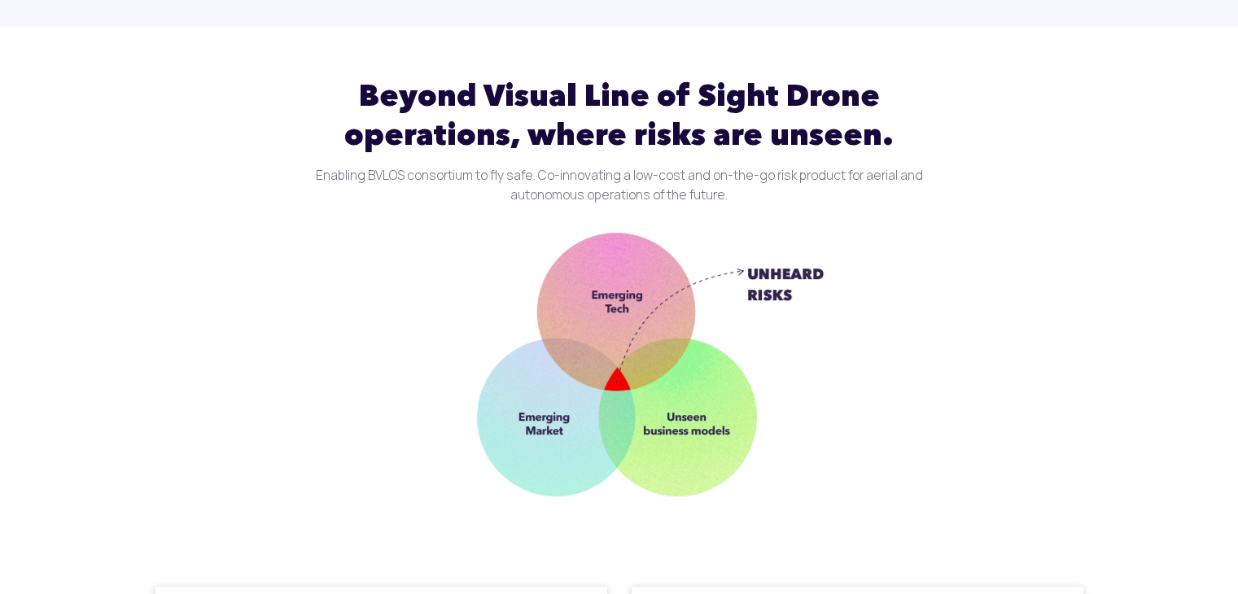
scroll to position [407, 0]
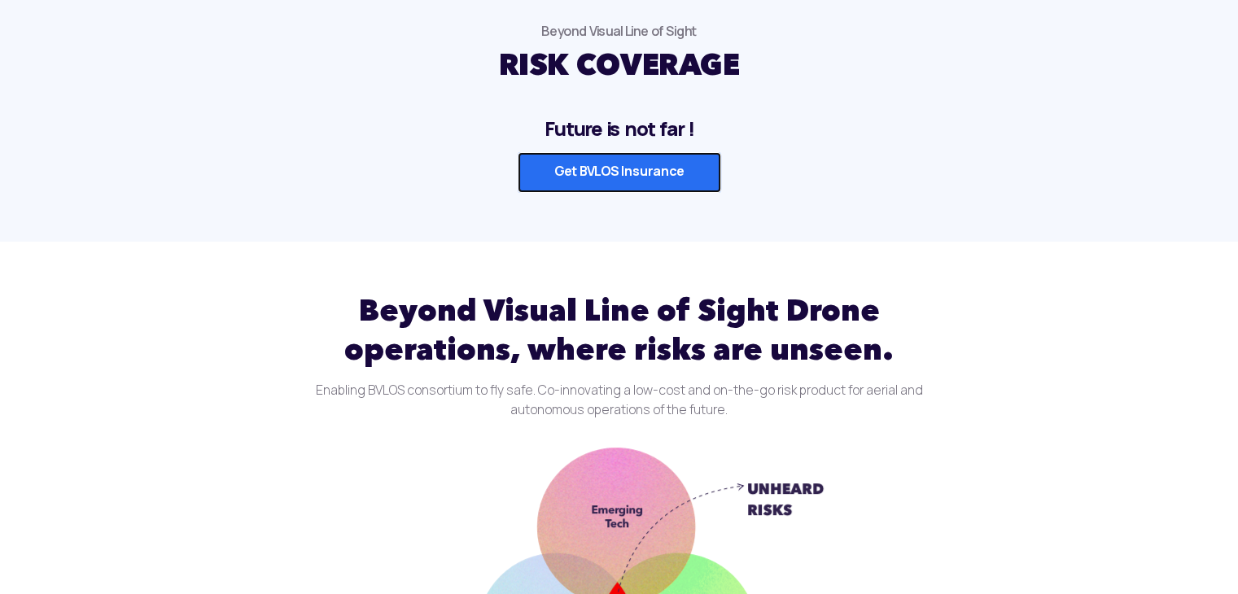
click at [606, 180] on link "Get BVLOS Insurance" at bounding box center [619, 172] width 203 height 41
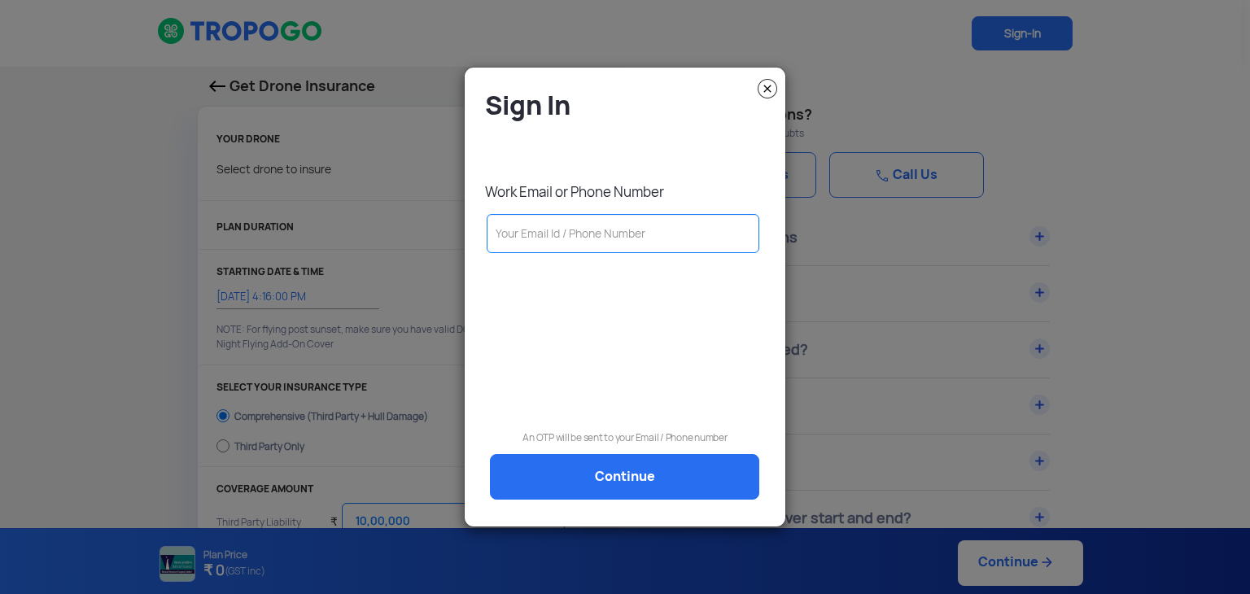
select select "1000000"
click at [768, 93] on img at bounding box center [768, 89] width 20 height 20
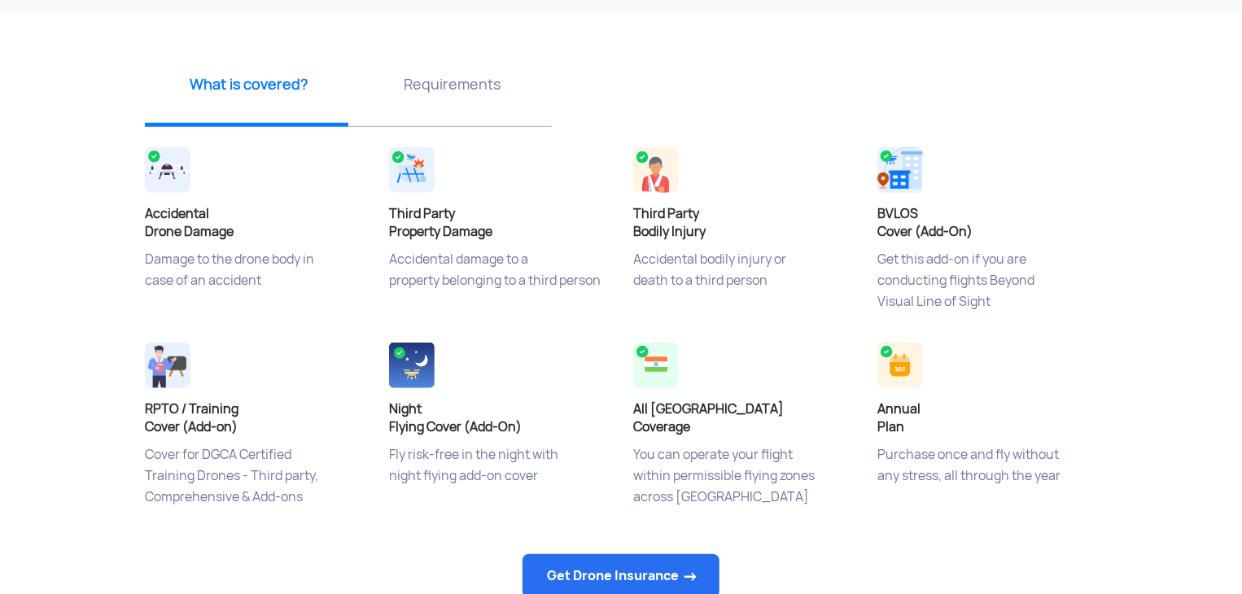
scroll to position [570, 0]
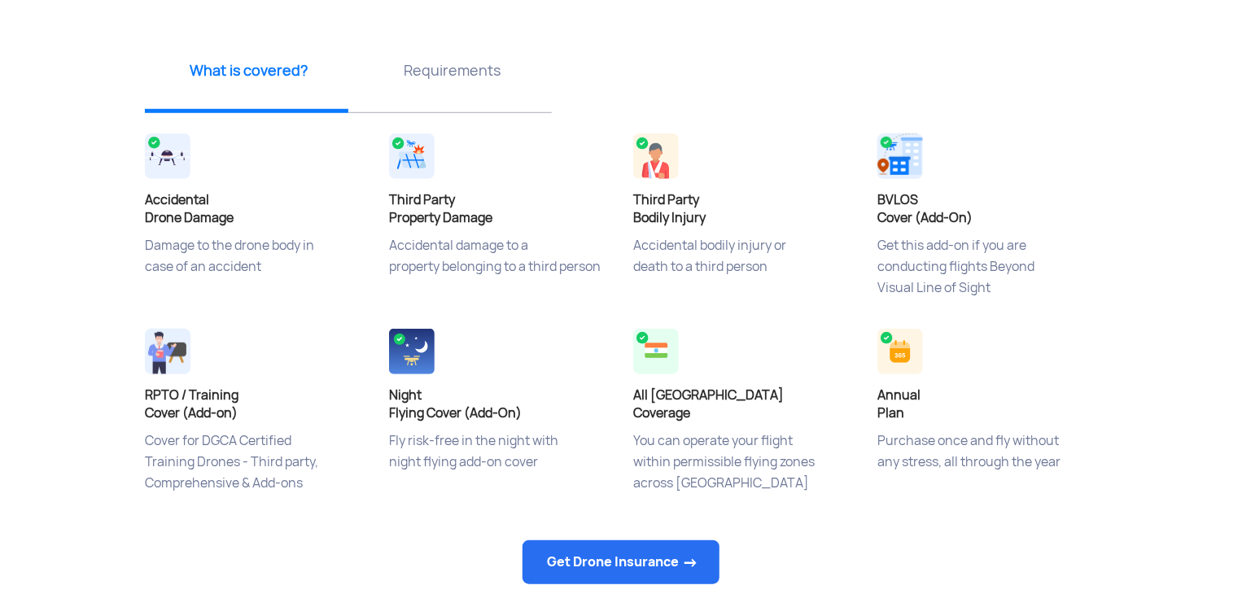
click at [459, 58] on div "Requirements" at bounding box center [449, 76] width 203 height 73
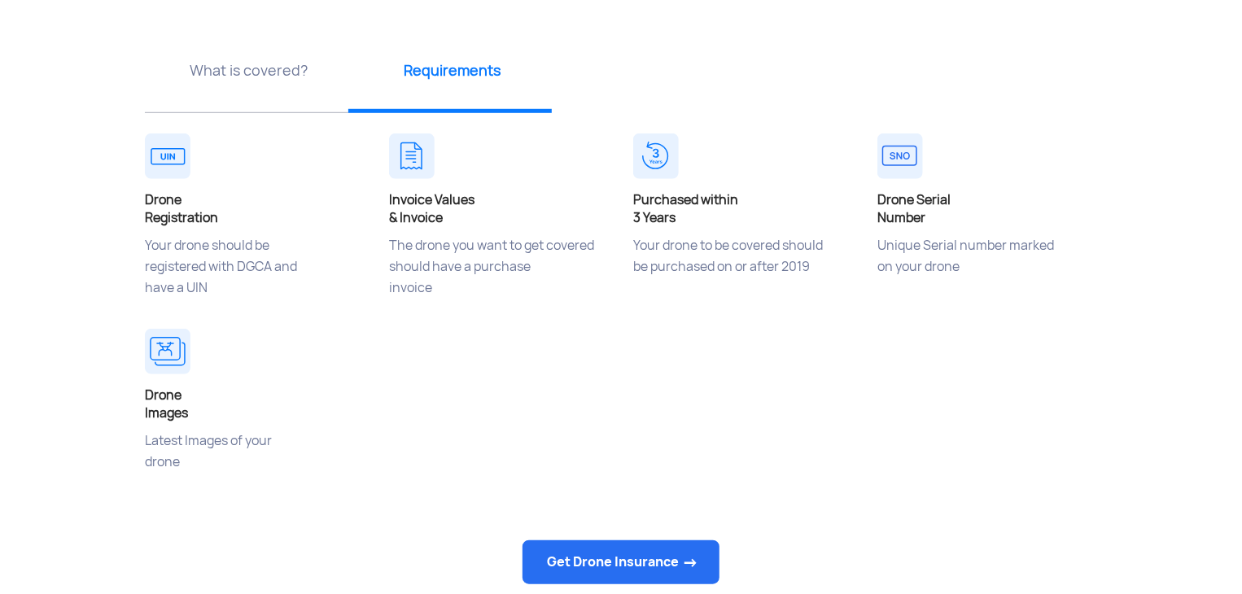
click at [429, 302] on p "The drone you want to get covered should have a purchase invoice" at bounding box center [499, 275] width 220 height 81
drag, startPoint x: 566, startPoint y: 323, endPoint x: 803, endPoint y: 304, distance: 238.5
click at [571, 323] on div "Invoice Values & Invoice The drone you want to get covered should have a purcha…" at bounding box center [499, 226] width 244 height 195
drag, startPoint x: 818, startPoint y: 304, endPoint x: 899, endPoint y: 305, distance: 80.6
click at [823, 304] on p "Your drone to be covered should be purchased on or after 2019" at bounding box center [743, 275] width 220 height 81
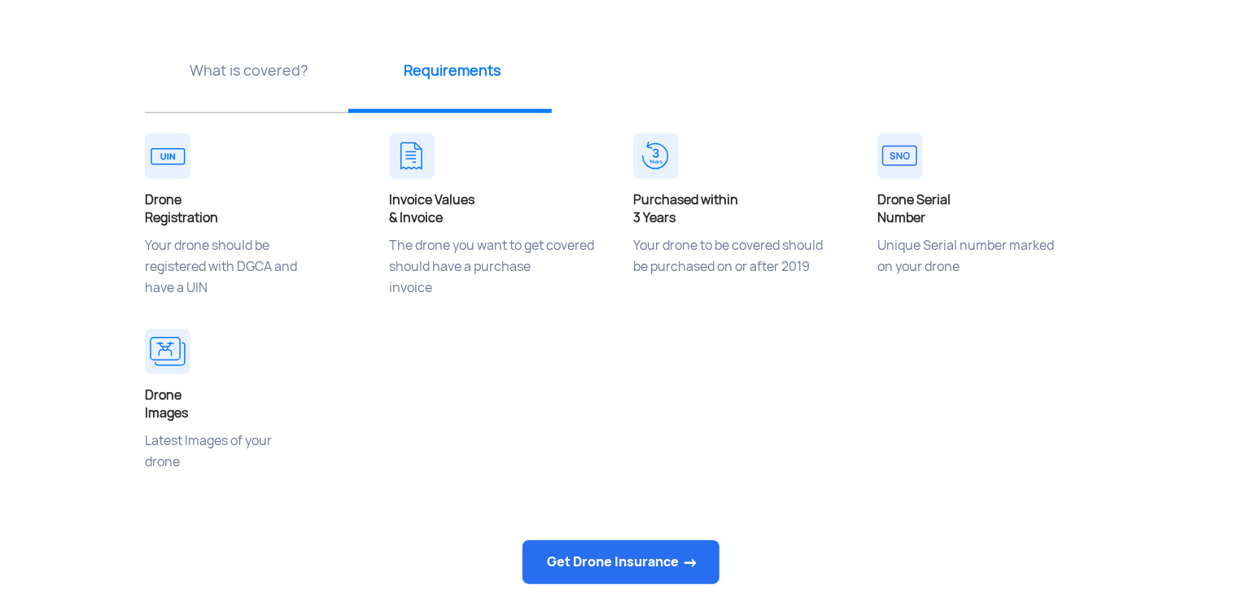
click at [903, 305] on p "Unique Serial number marked on your drone" at bounding box center [987, 275] width 220 height 81
